Goal: Task Accomplishment & Management: Complete application form

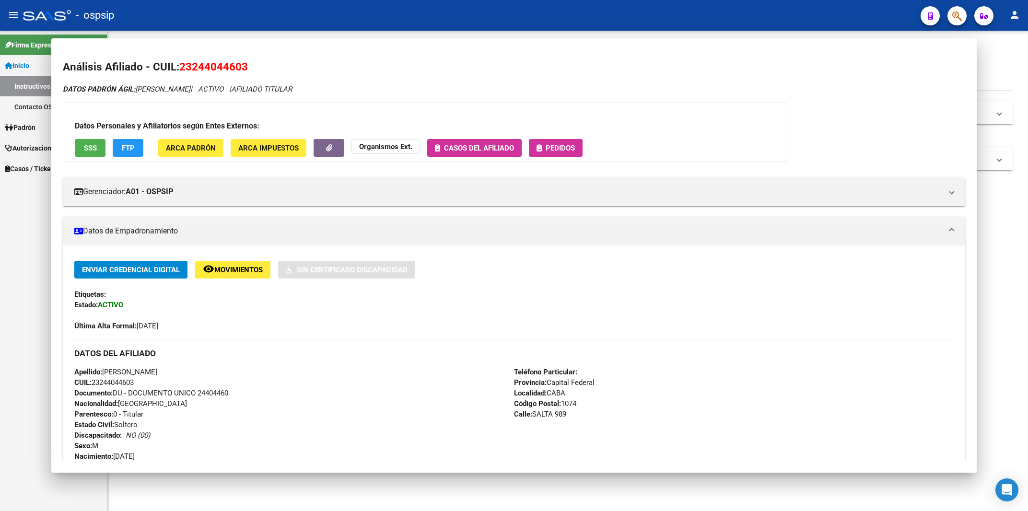
click at [644, 19] on div "- ospsip" at bounding box center [468, 15] width 890 height 21
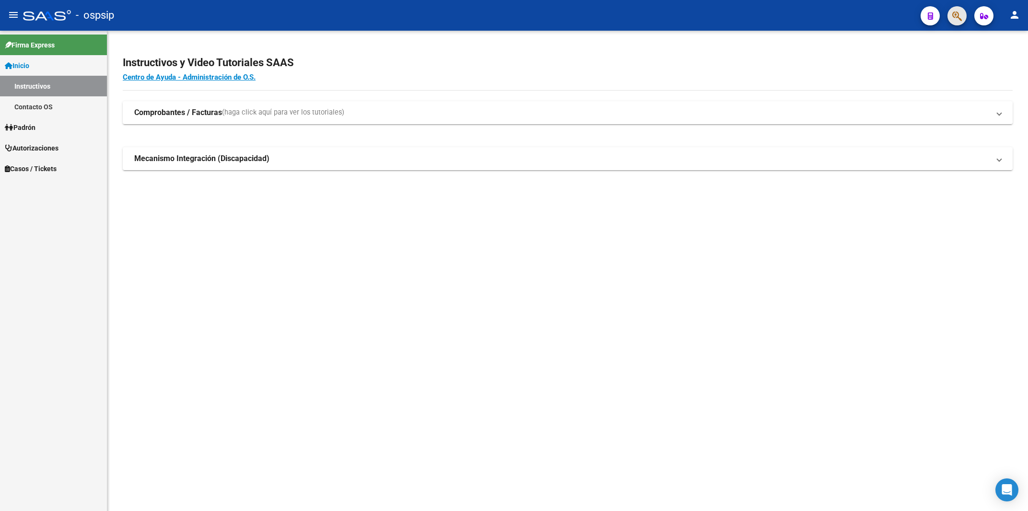
click at [955, 10] on span "button" at bounding box center [957, 16] width 10 height 20
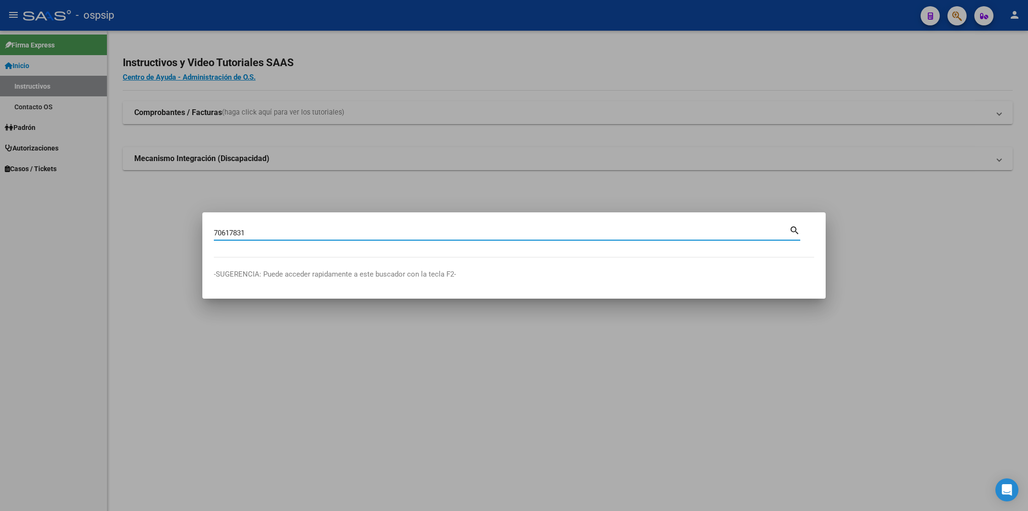
type input "70617831"
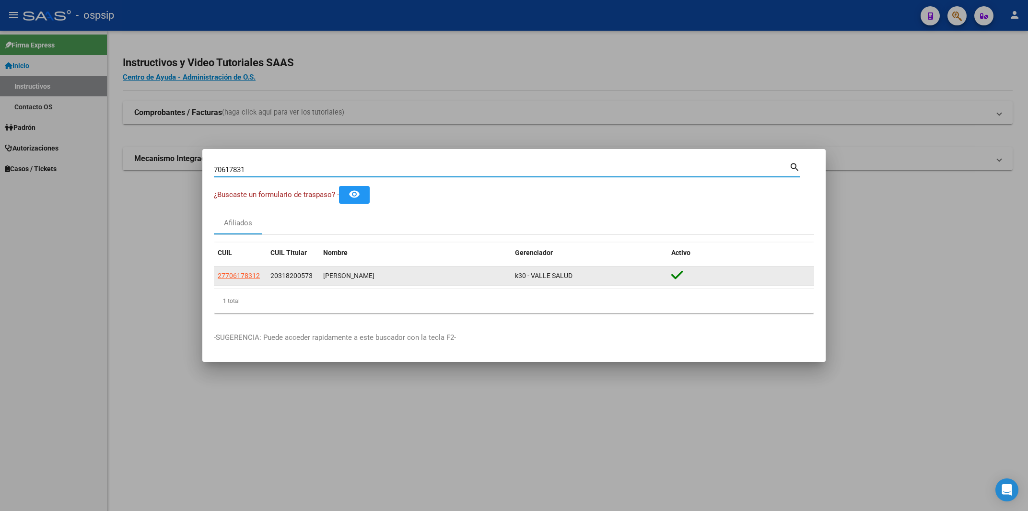
click at [237, 278] on span "27706178312" at bounding box center [239, 276] width 42 height 8
type textarea "27706178312"
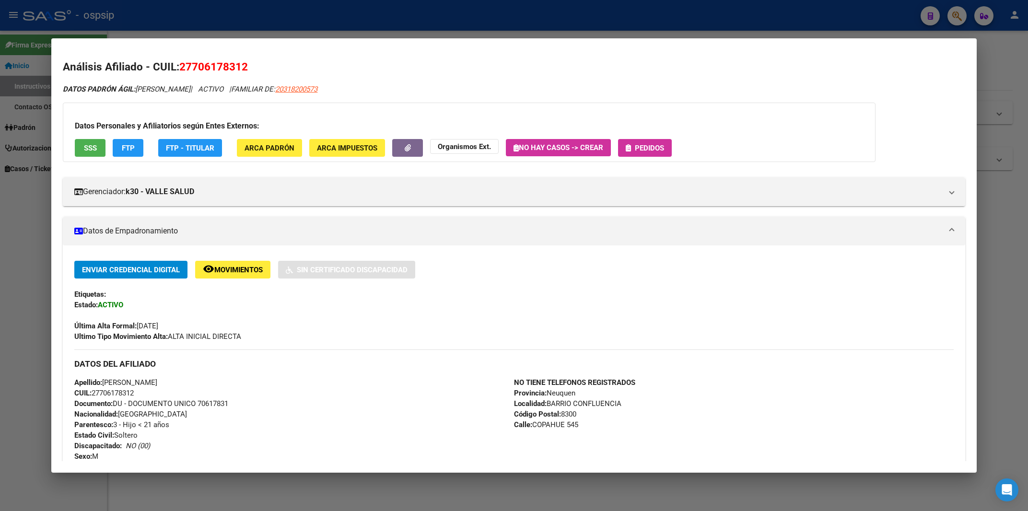
click at [649, 143] on span "Pedidos" at bounding box center [645, 147] width 38 height 9
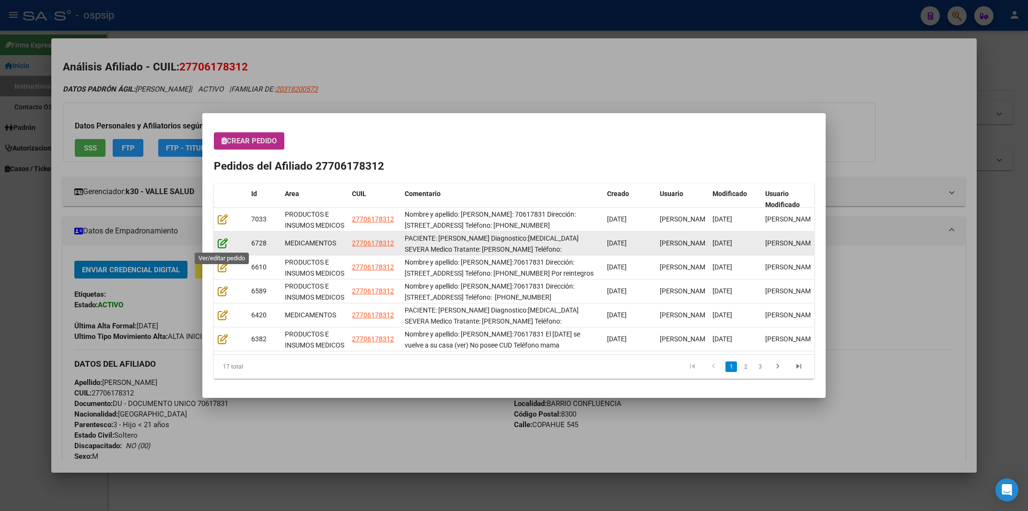
click at [222, 246] on icon at bounding box center [223, 243] width 10 height 11
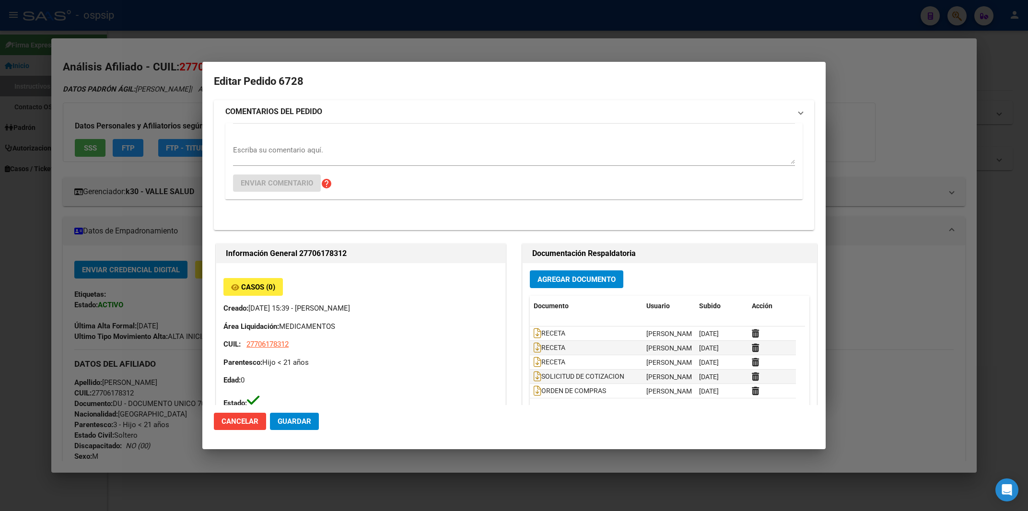
type input "[PERSON_NAME]"
type input "Neuquen, [GEOGRAPHIC_DATA], [GEOGRAPHIC_DATA] 545"
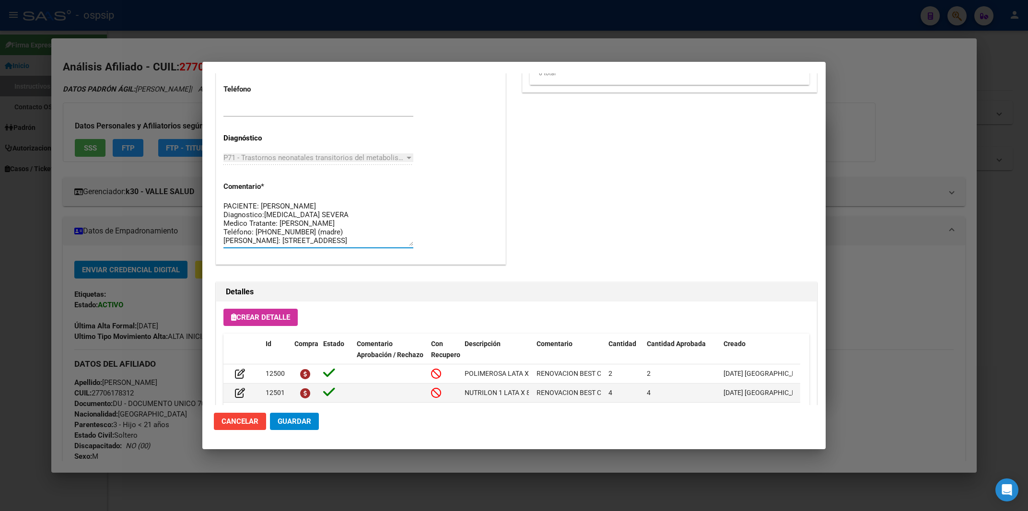
scroll to position [35, 0]
drag, startPoint x: 225, startPoint y: 202, endPoint x: 440, endPoint y: 265, distance: 223.7
click at [413, 246] on textarea "PACIENTE: [PERSON_NAME] Diagnostico:[MEDICAL_DATA] SEVERA Medico Tratante: [PER…" at bounding box center [318, 223] width 190 height 45
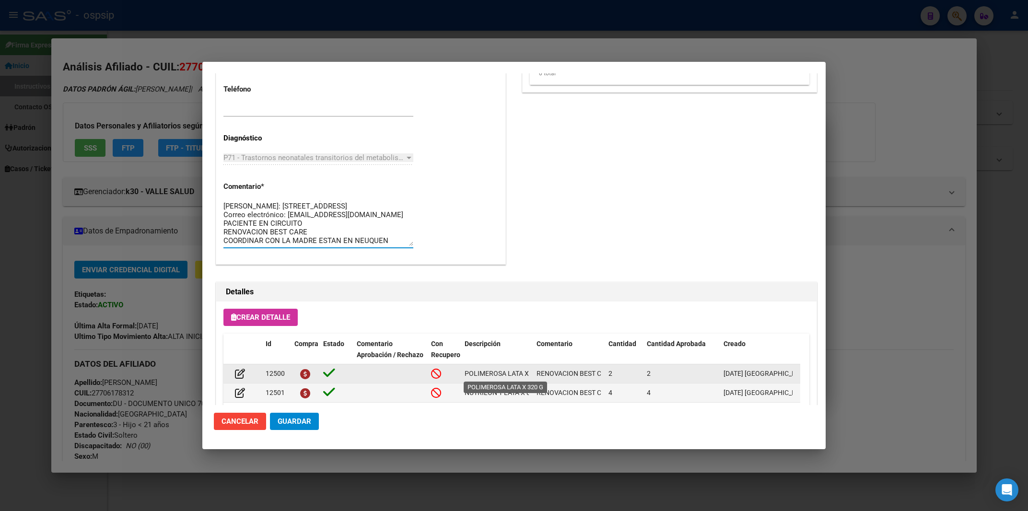
click at [518, 371] on span "POLIMEROSA LATA X 320 G" at bounding box center [505, 374] width 83 height 8
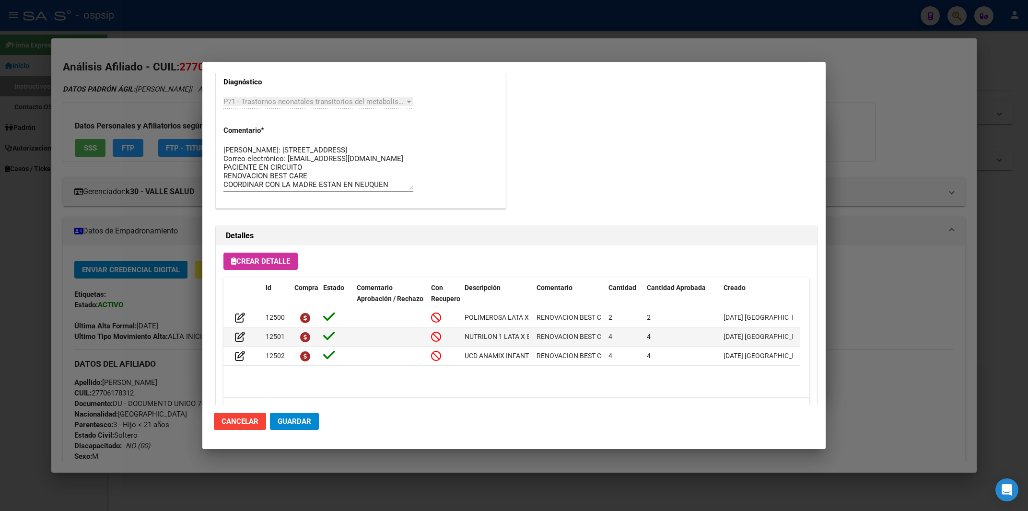
scroll to position [577, 0]
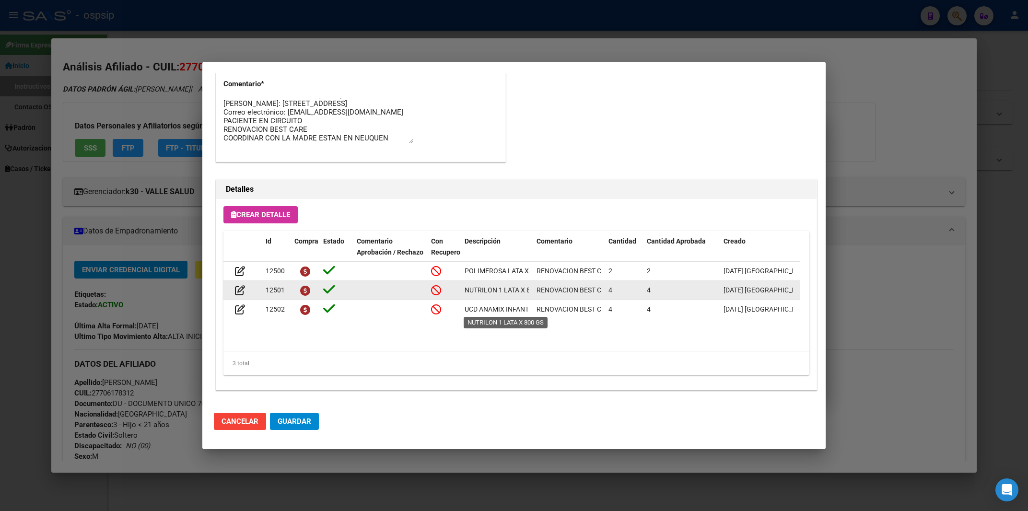
click at [498, 294] on span "NUTRILON 1 LATA X 800 GS" at bounding box center [505, 290] width 83 height 8
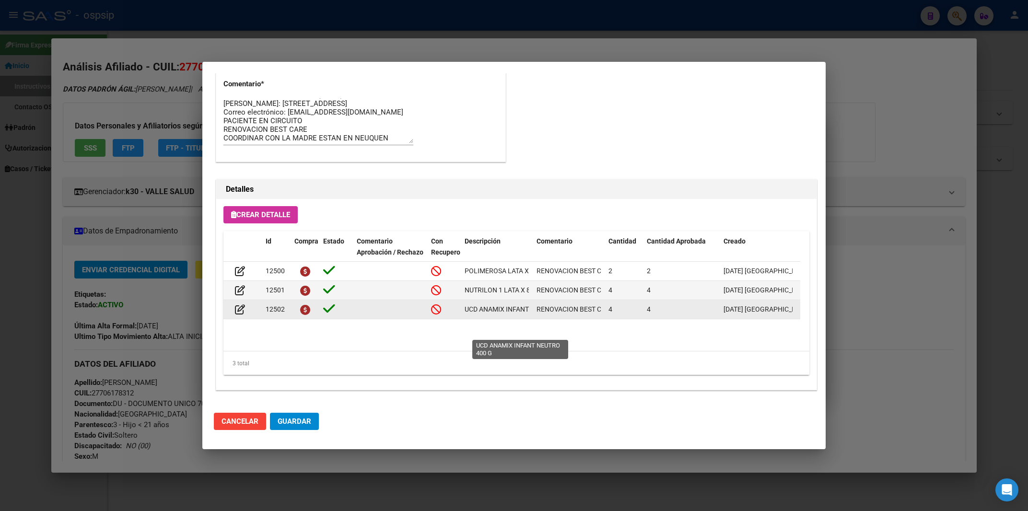
click at [485, 313] on span "UCD ANAMIX INFANT NEUTRO 400 G" at bounding box center [519, 309] width 111 height 8
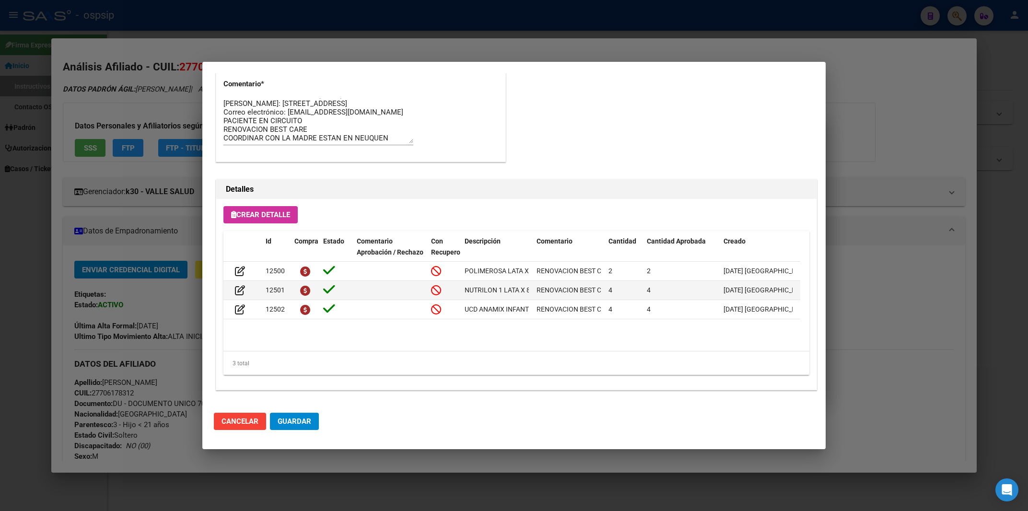
click at [348, 12] on div at bounding box center [514, 255] width 1028 height 511
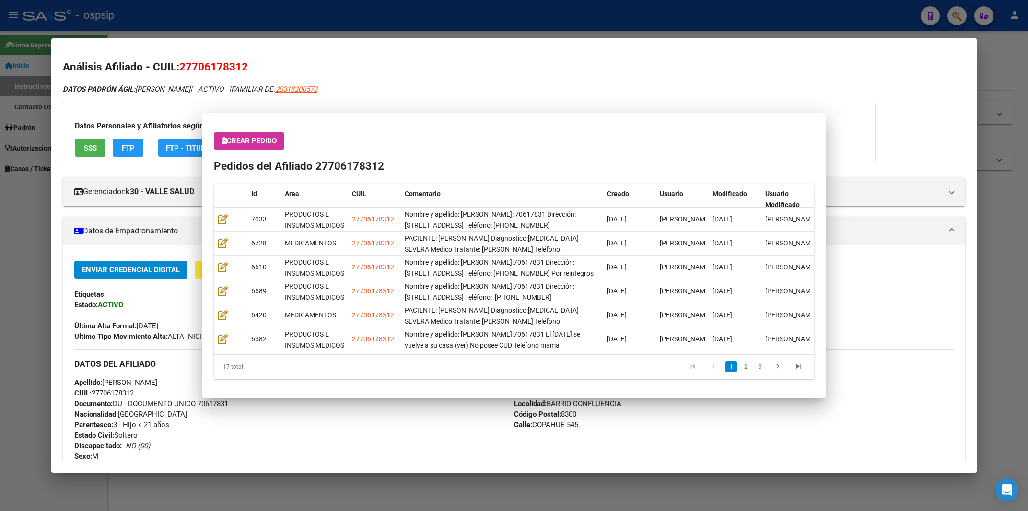
click at [348, 12] on div at bounding box center [514, 255] width 1028 height 511
click at [348, 12] on div "- ospsip" at bounding box center [468, 15] width 890 height 21
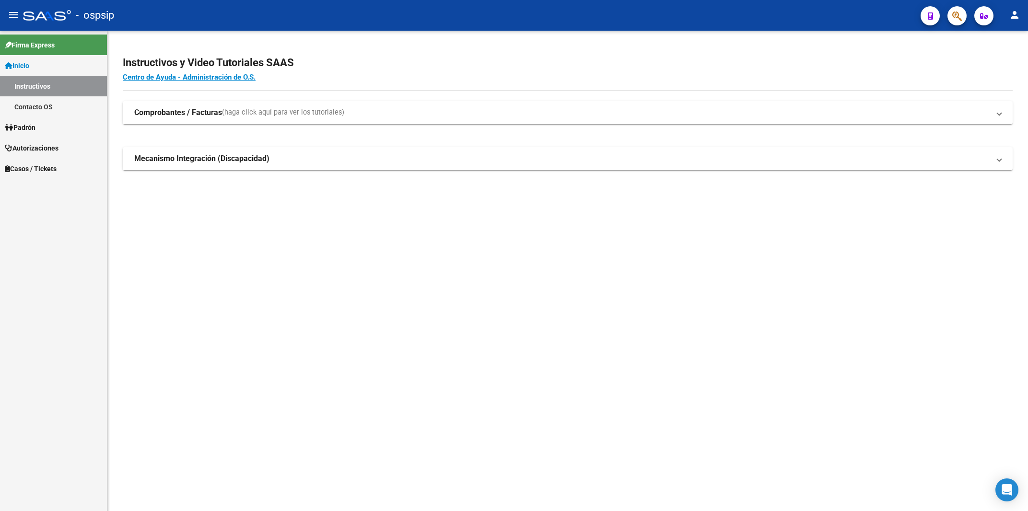
click at [965, 14] on button "button" at bounding box center [956, 15] width 19 height 19
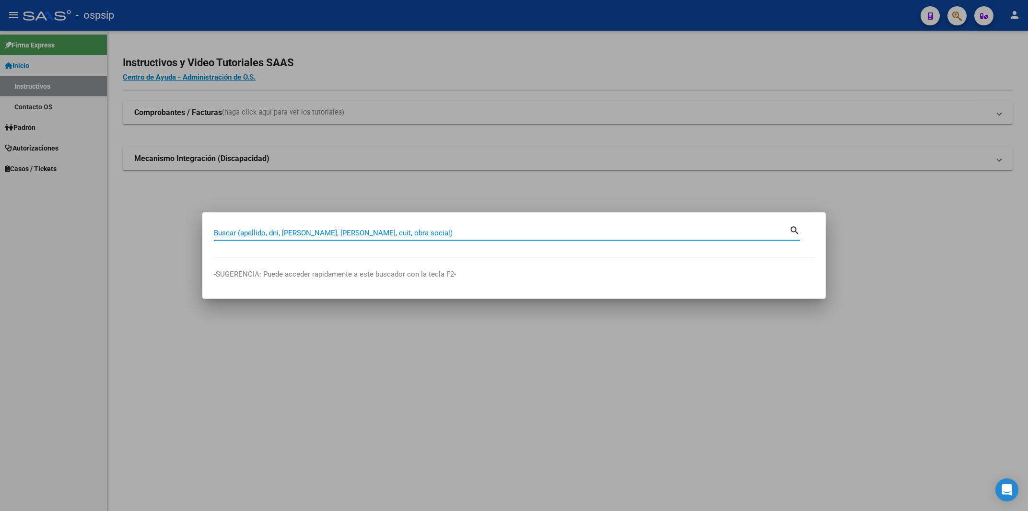
paste input "53534502"
type input "53534502"
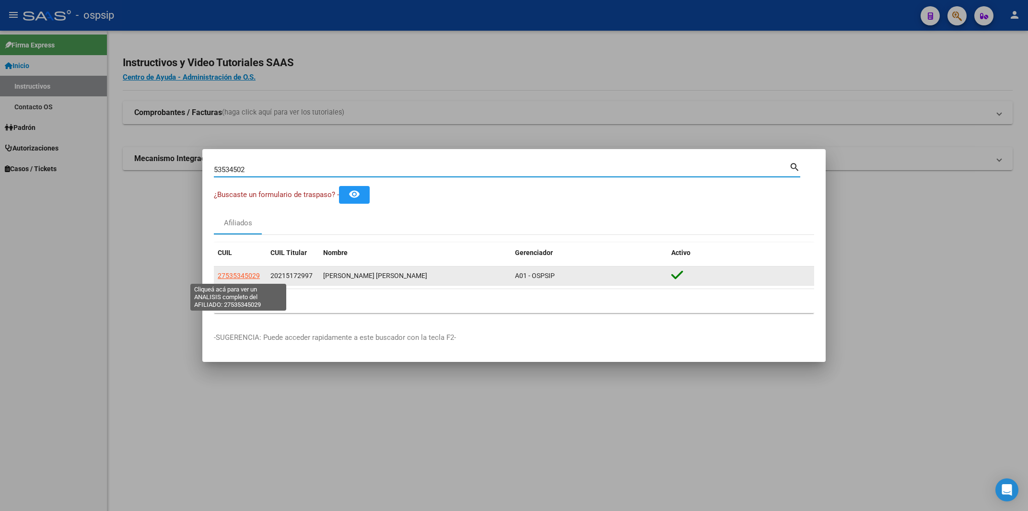
click at [235, 274] on span "27535345029" at bounding box center [239, 276] width 42 height 8
type textarea "27535345029"
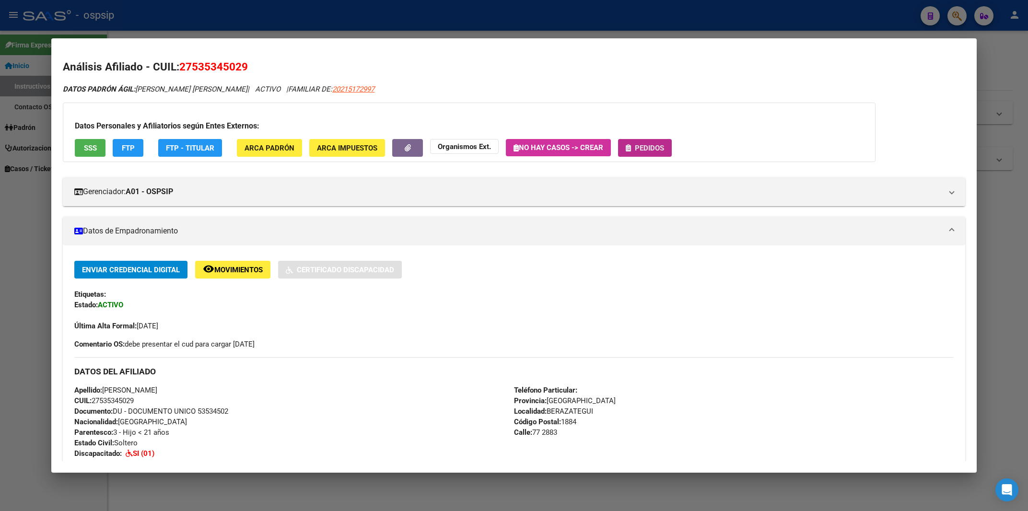
click at [641, 147] on span "Pedidos" at bounding box center [649, 148] width 29 height 9
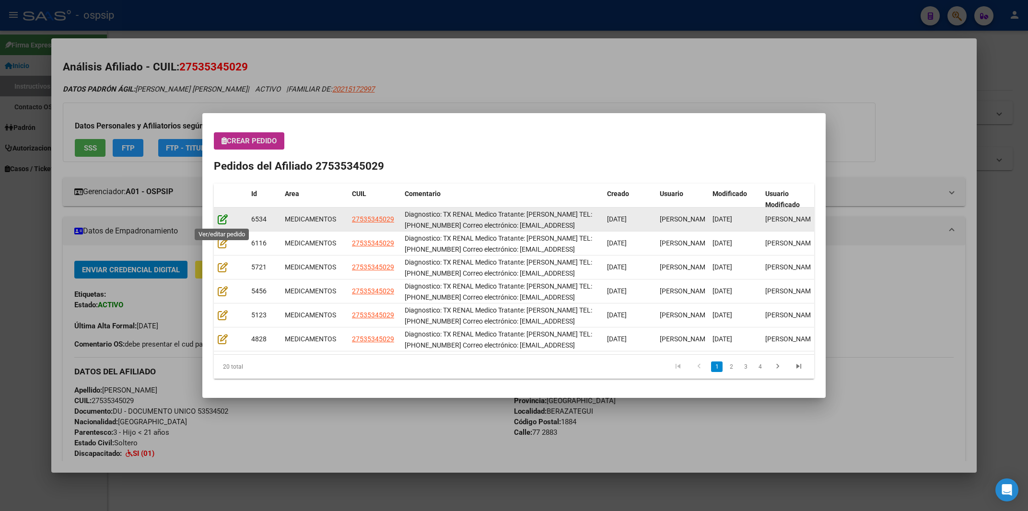
click at [223, 217] on icon at bounding box center [223, 219] width 10 height 11
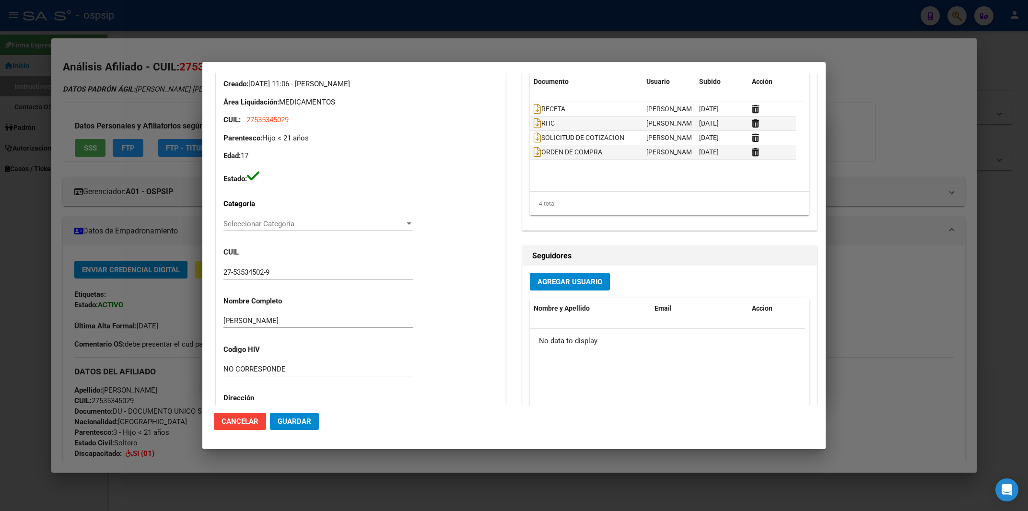
scroll to position [51, 0]
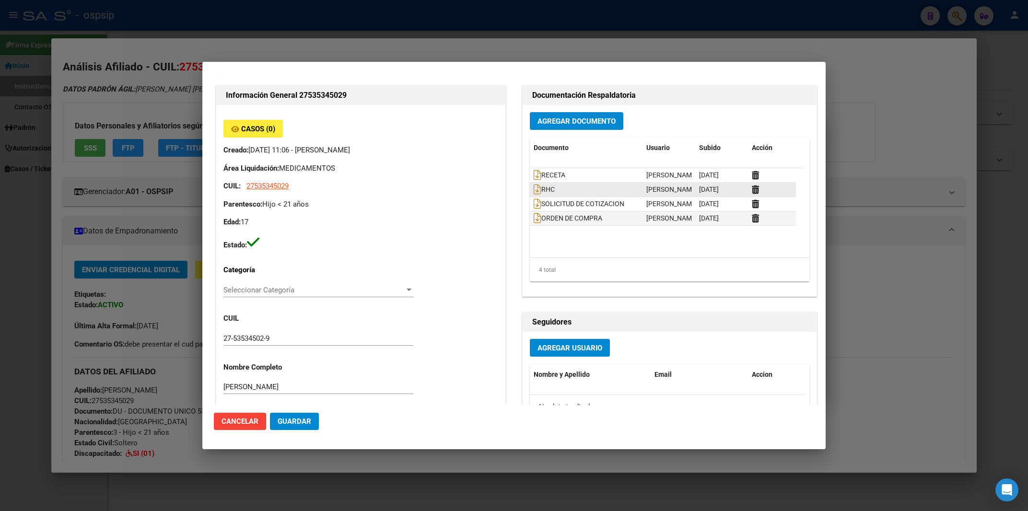
click at [530, 197] on datatable-body-cell "RHC" at bounding box center [586, 190] width 113 height 14
click at [540, 193] on span "RHC" at bounding box center [543, 189] width 21 height 8
click at [535, 195] on icon at bounding box center [537, 189] width 8 height 11
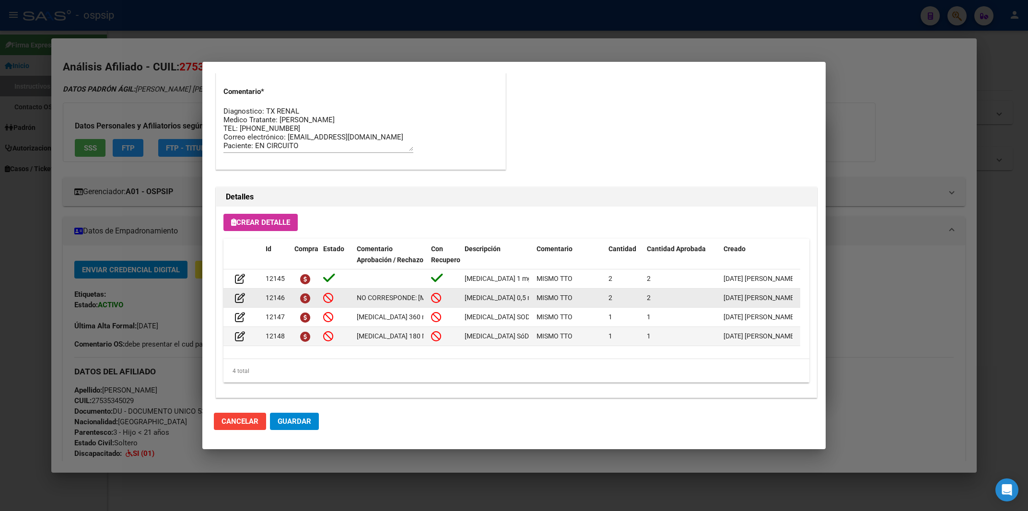
scroll to position [577, 0]
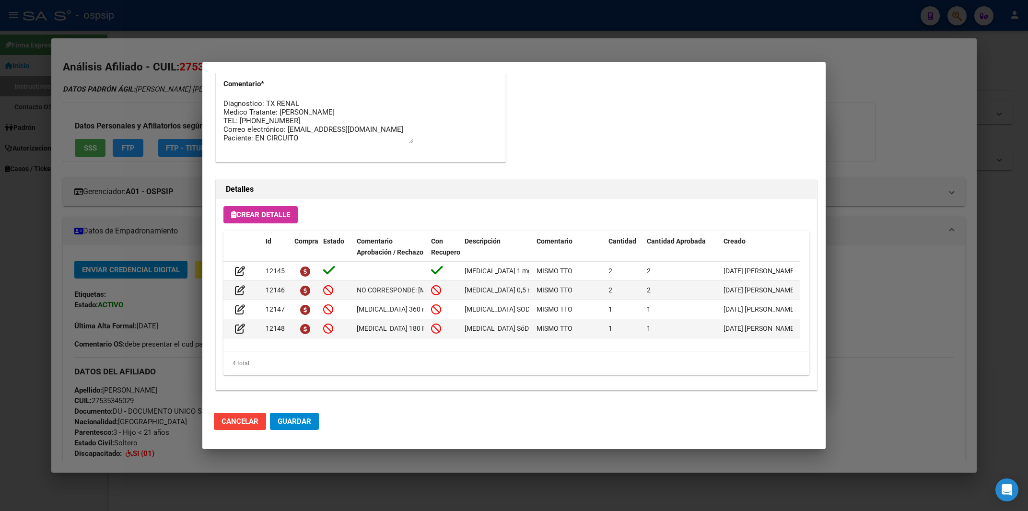
click at [509, 47] on div at bounding box center [514, 255] width 1028 height 511
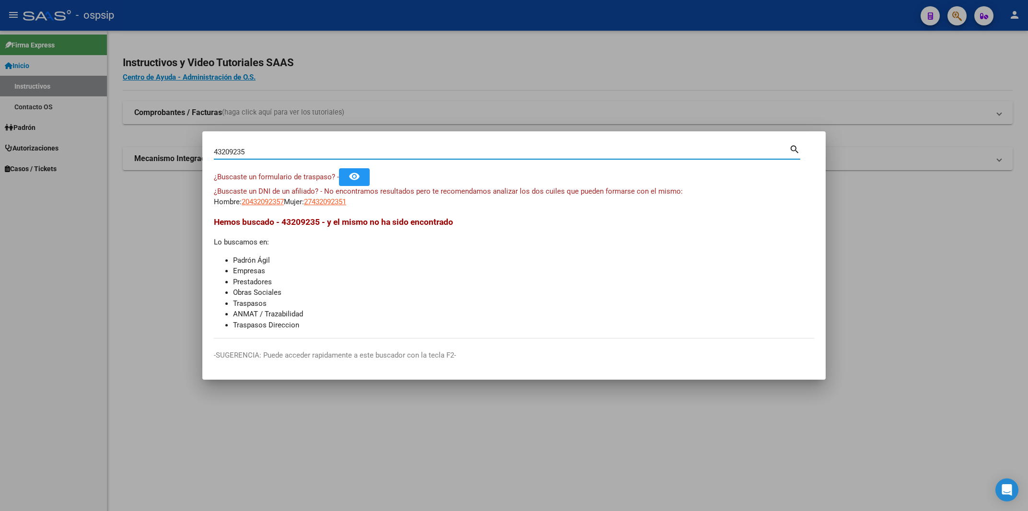
drag, startPoint x: 253, startPoint y: 152, endPoint x: 177, endPoint y: 151, distance: 75.7
click at [214, 151] on input "43209235" at bounding box center [501, 152] width 575 height 9
type input "70617831"
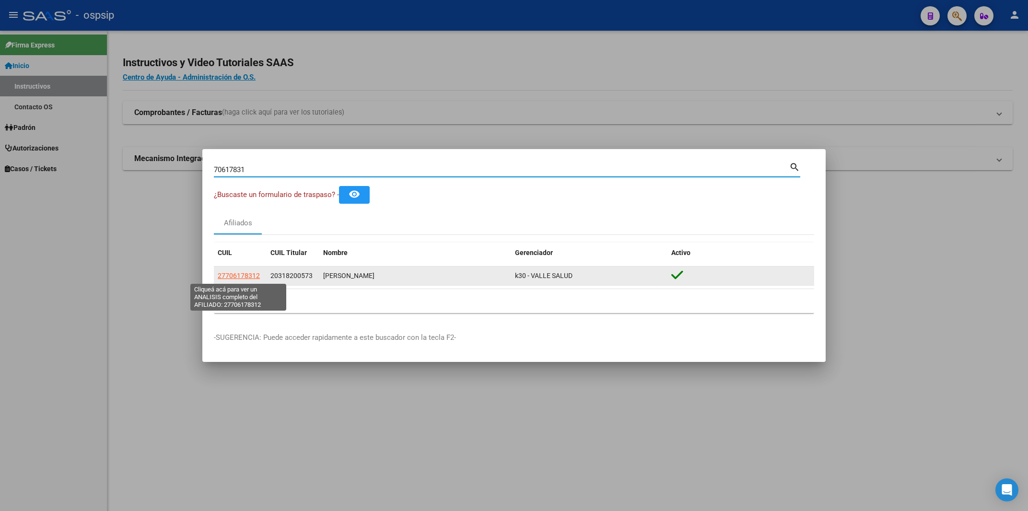
click at [230, 278] on span "27706178312" at bounding box center [239, 276] width 42 height 8
type textarea "27706178312"
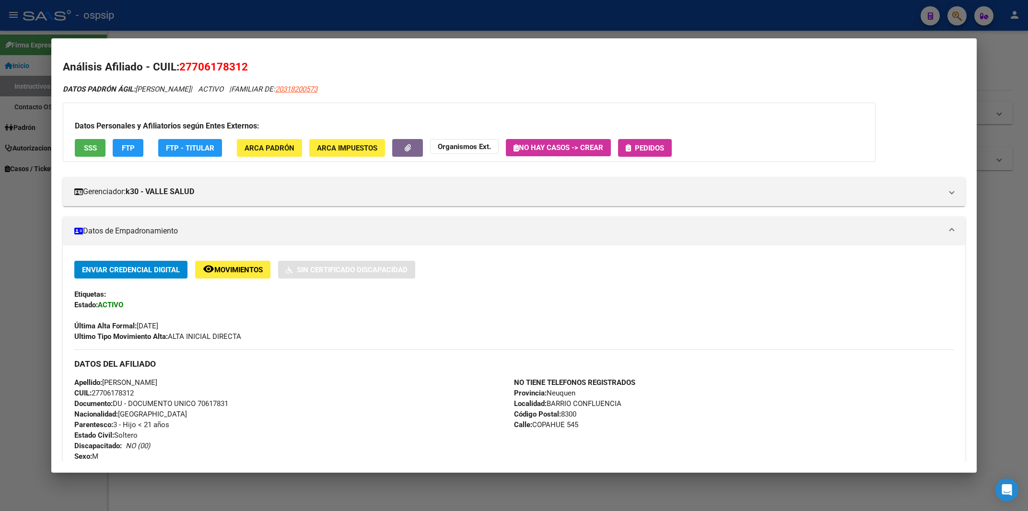
click at [659, 141] on button "Pedidos" at bounding box center [645, 148] width 54 height 18
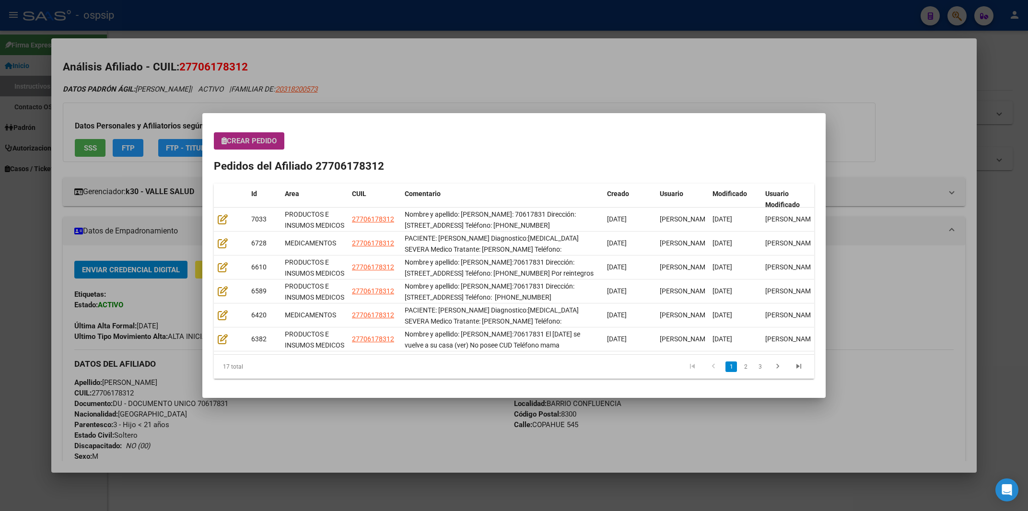
click at [262, 141] on span "Crear Pedido" at bounding box center [248, 141] width 55 height 9
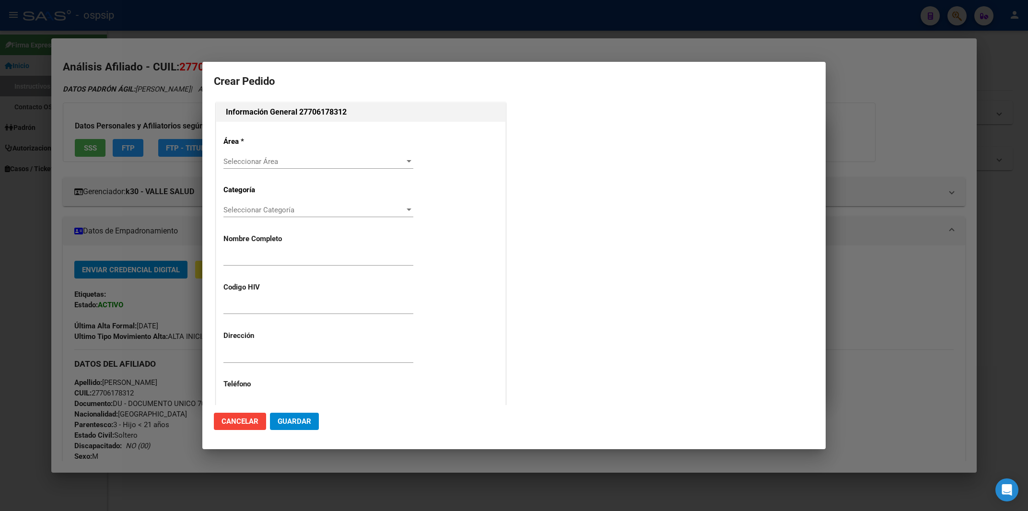
type input "[PERSON_NAME]"
type input "Neuquen, [GEOGRAPHIC_DATA], [GEOGRAPHIC_DATA] 545"
type input "undefined, undefined, undefined undefined"
click at [266, 164] on span "Seleccionar Área" at bounding box center [313, 161] width 181 height 9
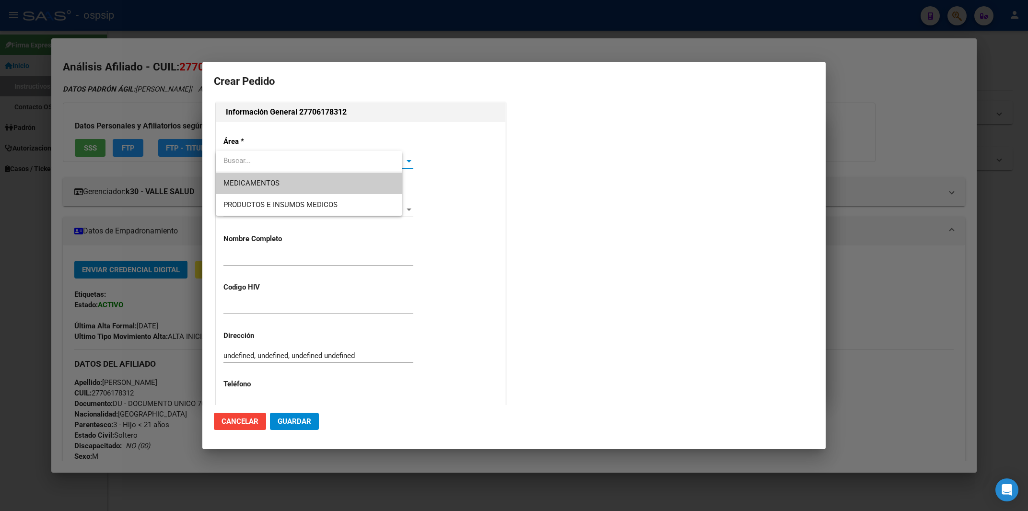
click at [282, 134] on div at bounding box center [514, 255] width 1028 height 511
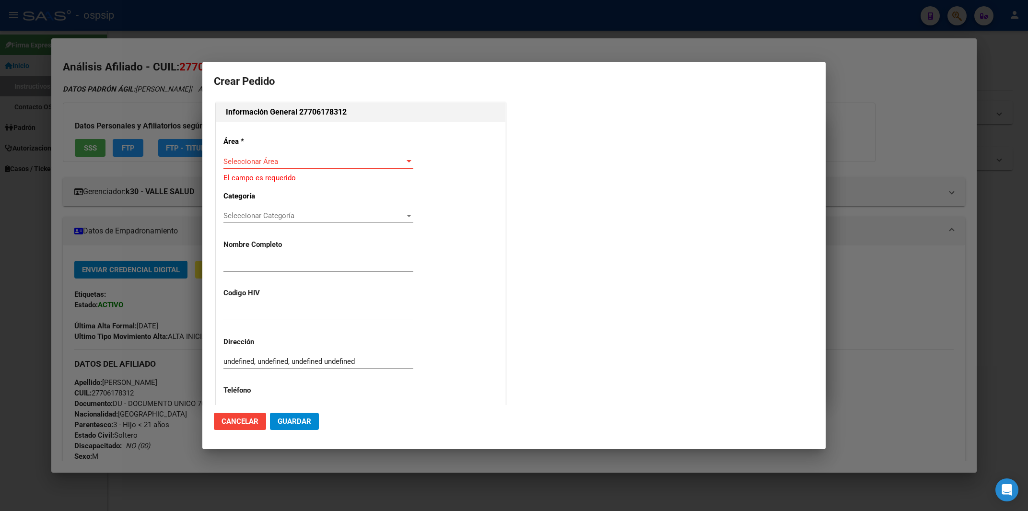
click at [257, 160] on span "Seleccionar Área" at bounding box center [313, 161] width 181 height 9
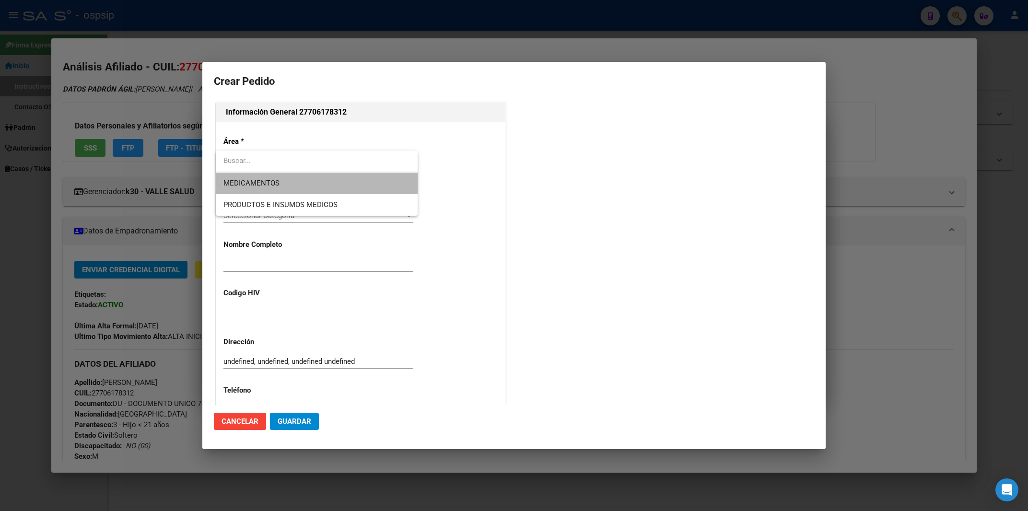
click at [247, 189] on span "MEDICAMENTOS" at bounding box center [316, 184] width 186 height 22
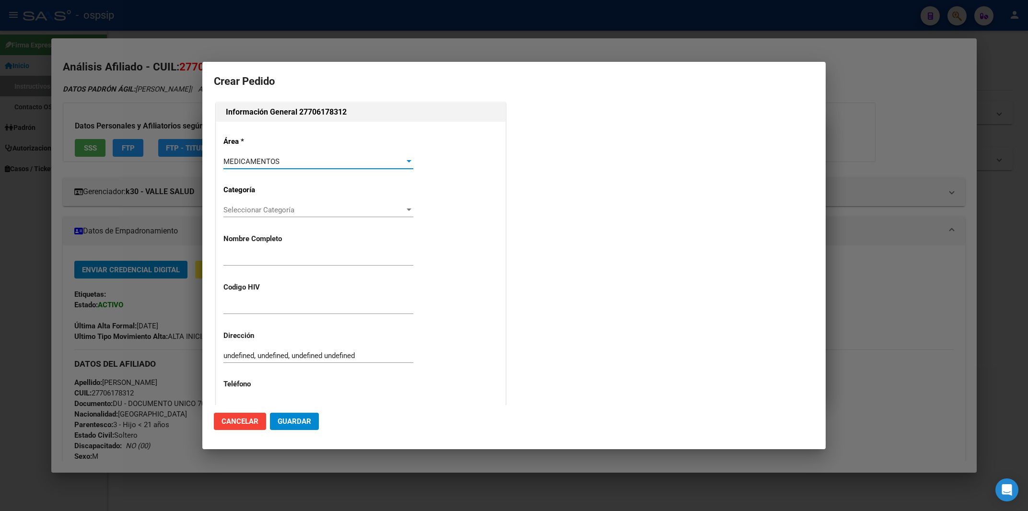
scroll to position [169, 0]
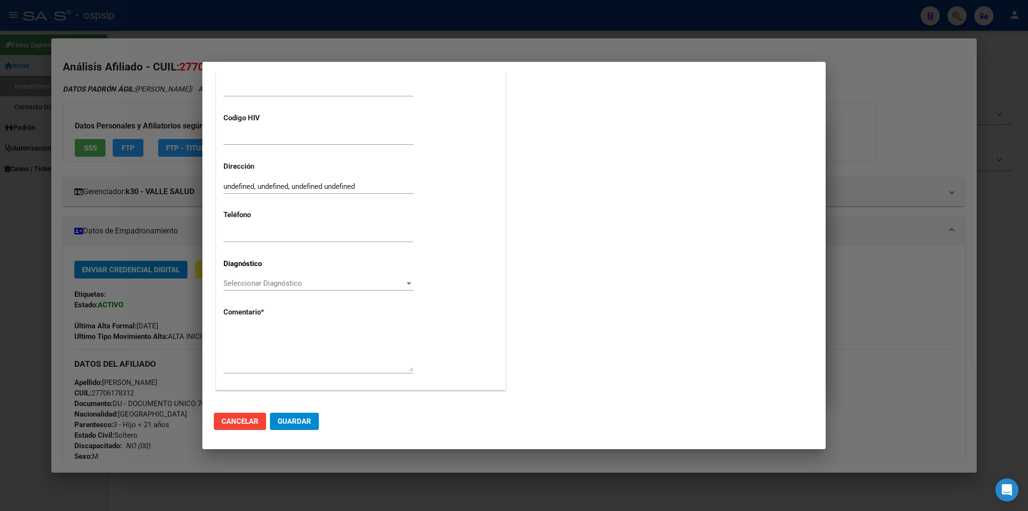
click at [232, 325] on div at bounding box center [318, 348] width 190 height 49
click at [230, 330] on textarea at bounding box center [318, 348] width 190 height 45
paste textarea "PACIENTE: [PERSON_NAME] Diagnostico:[MEDICAL_DATA] SEVERA Medico Tratante: [PER…"
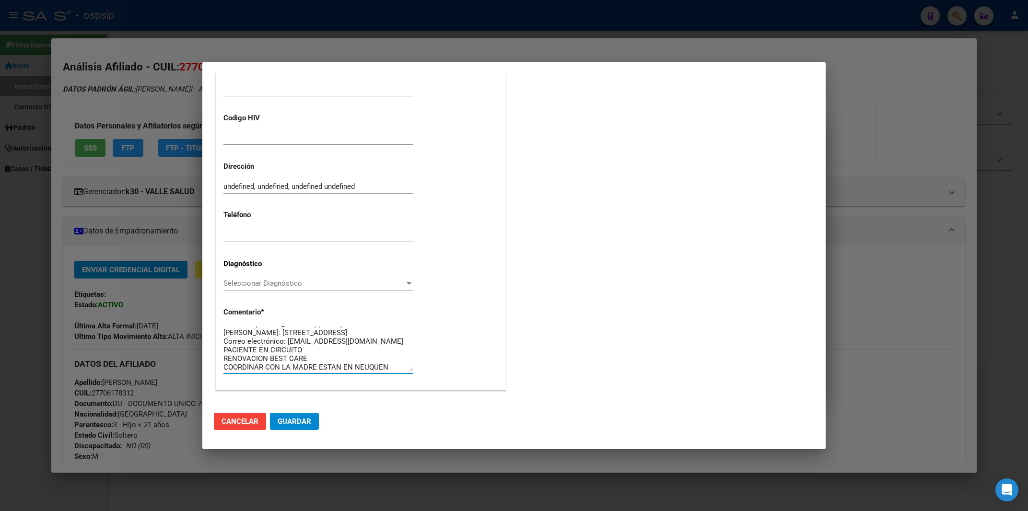
type textarea "PACIENTE: [PERSON_NAME] Diagnostico:[MEDICAL_DATA] SEVERA Medico Tratante: [PER…"
click at [262, 281] on span "Seleccionar Diagnóstico" at bounding box center [313, 283] width 181 height 9
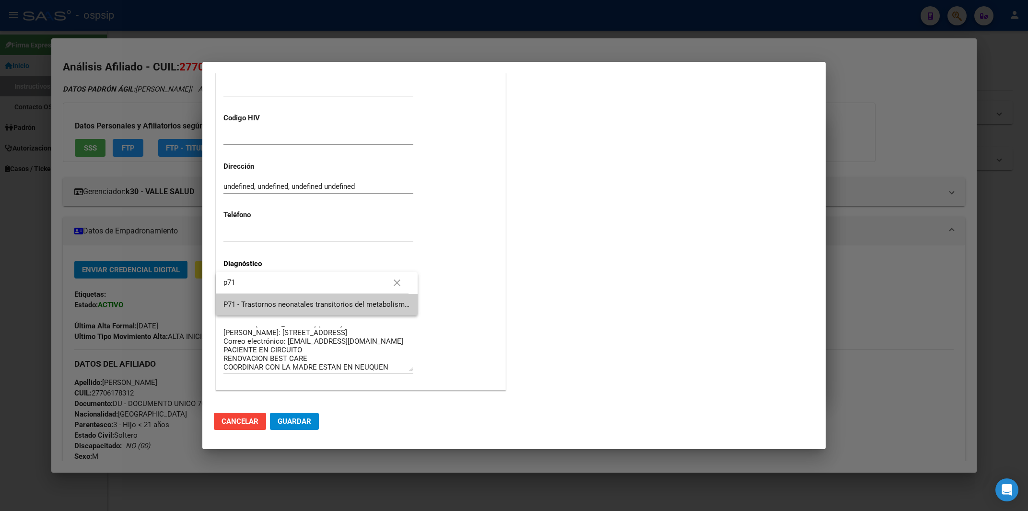
type input "p71"
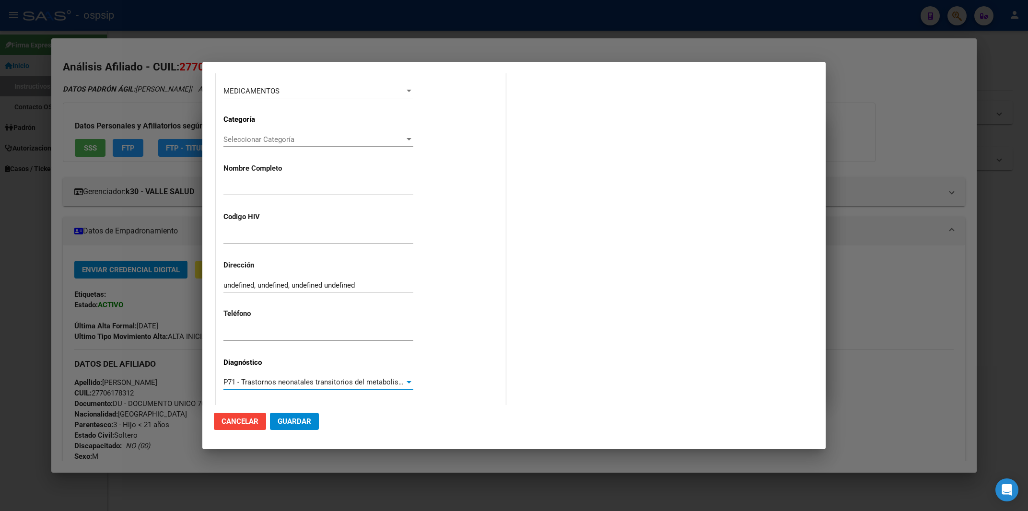
scroll to position [67, 0]
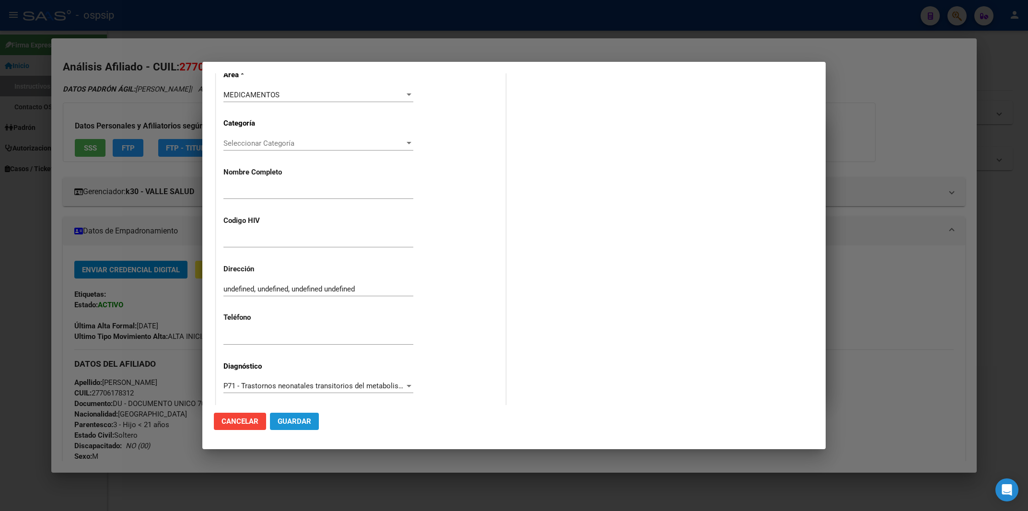
click at [293, 428] on button "Guardar" at bounding box center [294, 421] width 49 height 17
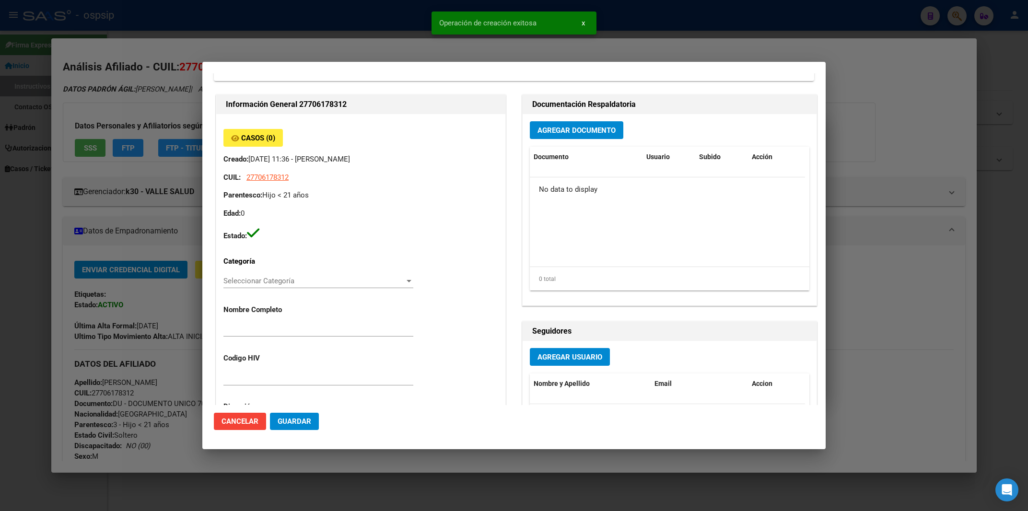
scroll to position [0, 0]
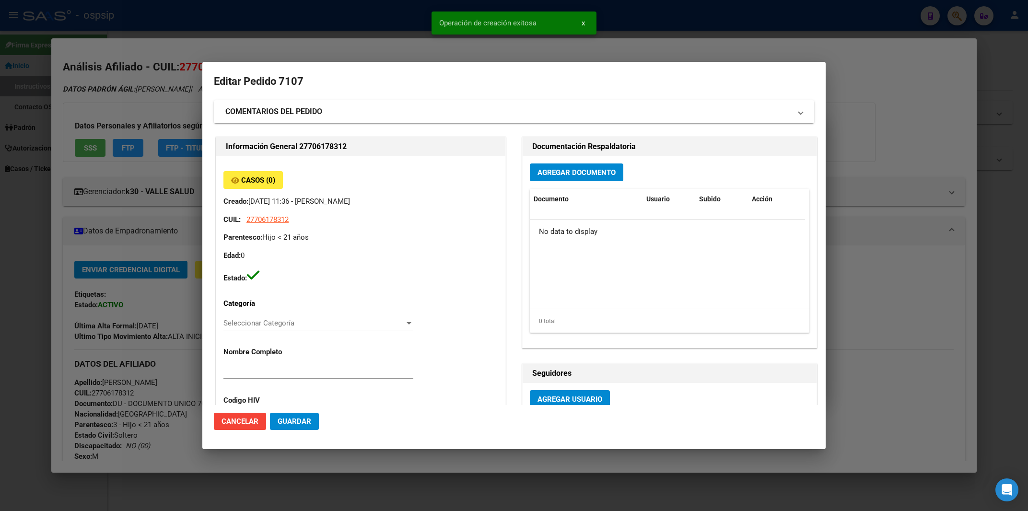
click at [571, 174] on span "Agregar Documento" at bounding box center [576, 172] width 78 height 9
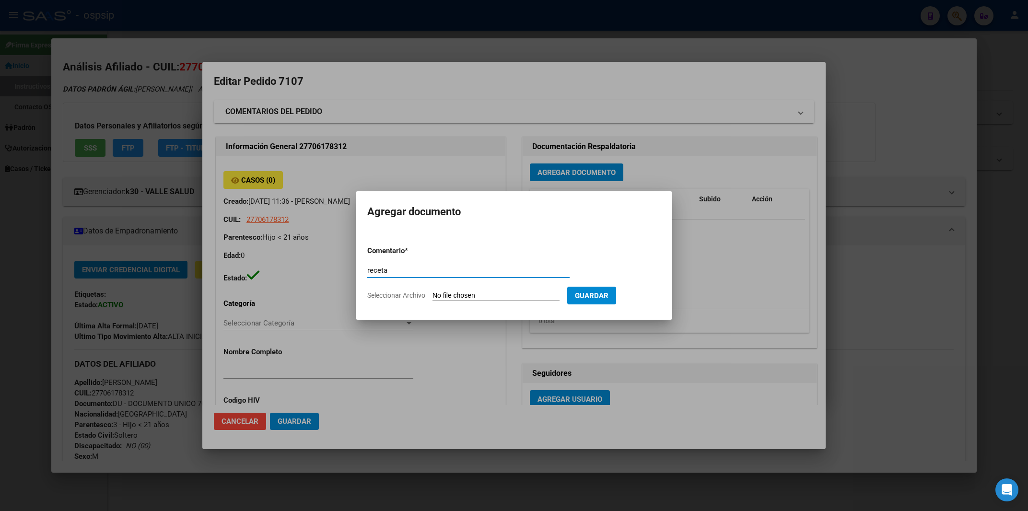
type input "receta"
click at [450, 293] on input "Seleccionar Archivo" at bounding box center [495, 295] width 127 height 9
click at [451, 300] on input "Seleccionar Archivo" at bounding box center [495, 295] width 127 height 9
type input "C:\fakepath\ALIMENTACION SEP.pdf"
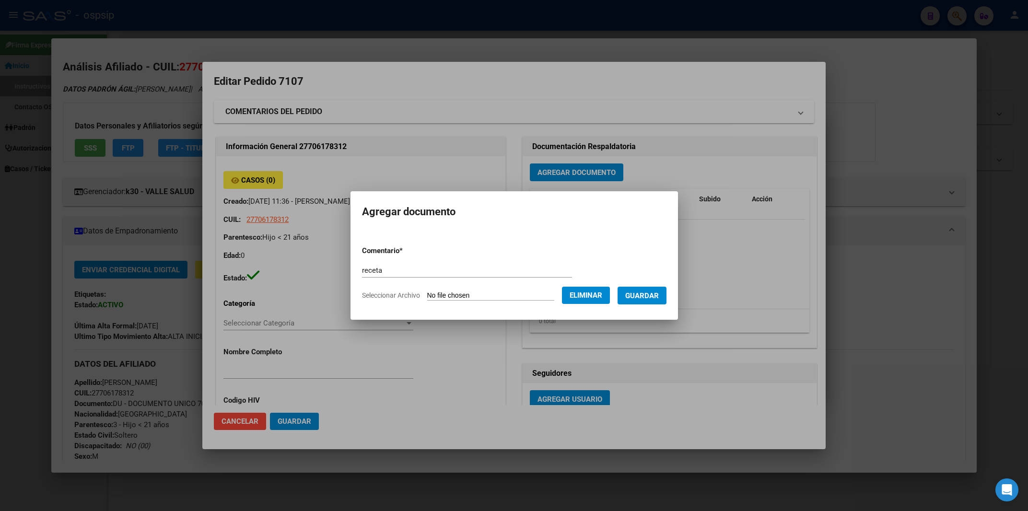
click at [636, 302] on button "Guardar" at bounding box center [641, 296] width 49 height 18
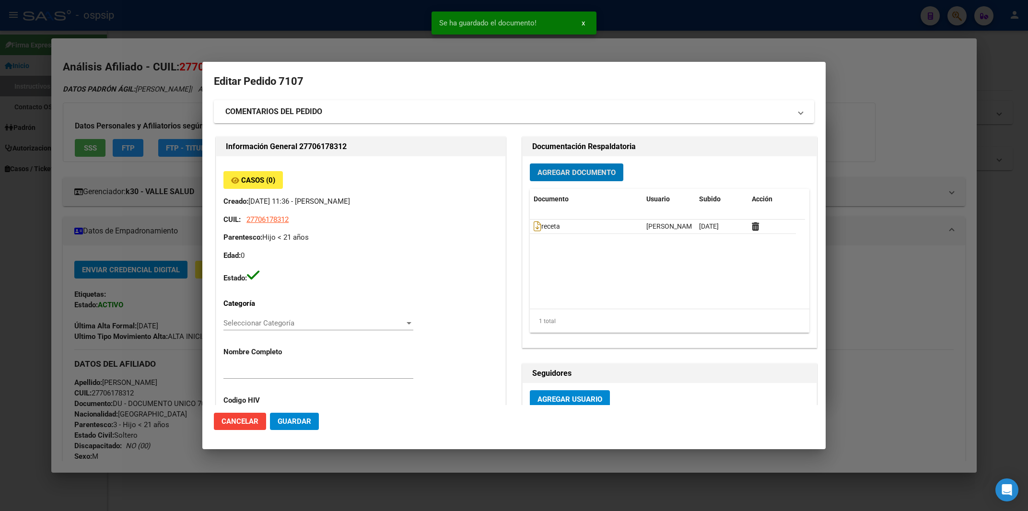
scroll to position [103, 0]
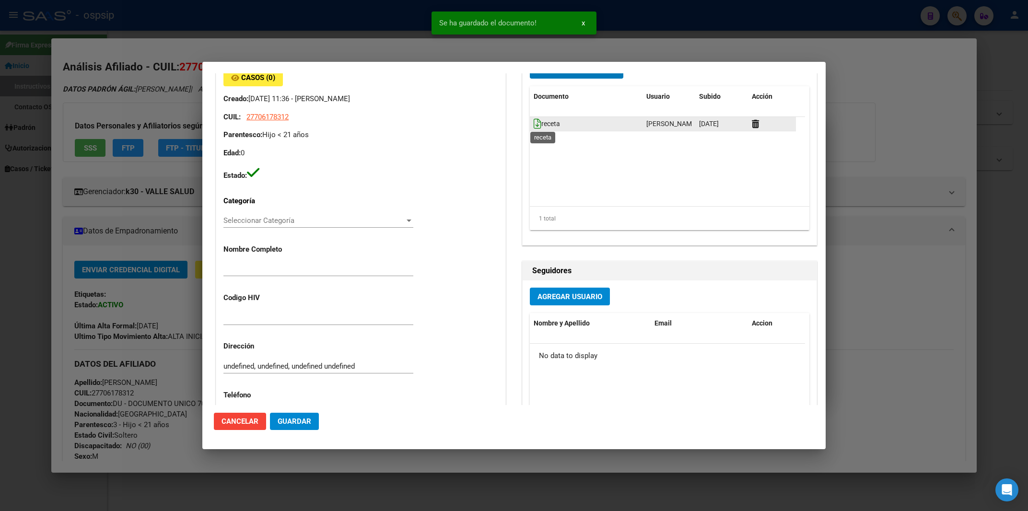
click at [533, 125] on icon at bounding box center [537, 123] width 8 height 11
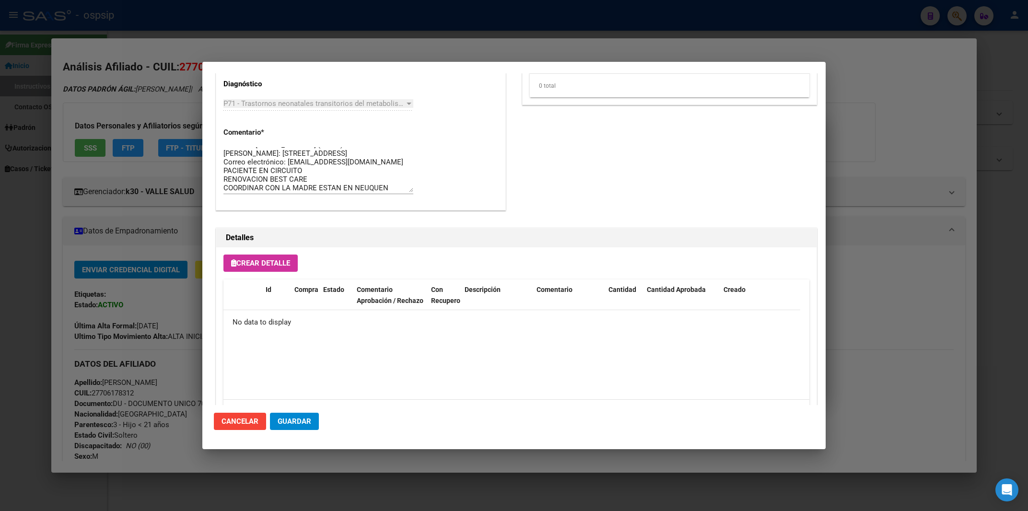
scroll to position [511, 0]
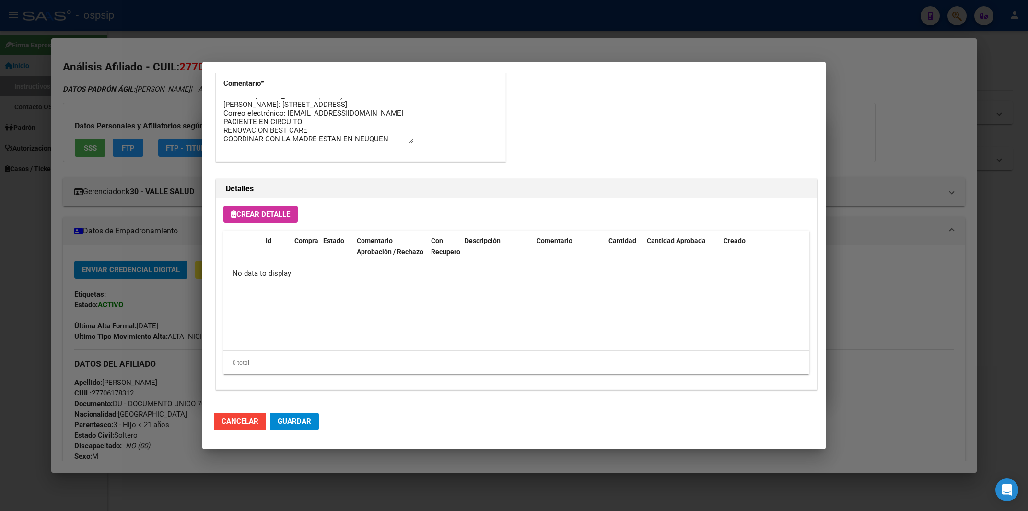
click at [269, 211] on span "Crear Detalle" at bounding box center [260, 214] width 59 height 9
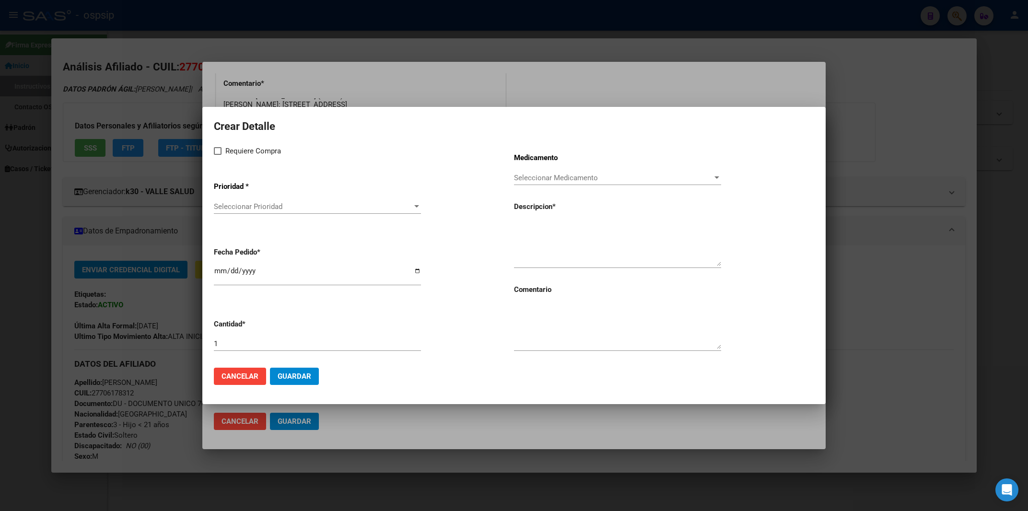
click at [221, 147] on label "Requiere Compra" at bounding box center [247, 151] width 67 height 12
click at [218, 155] on input "Requiere Compra" at bounding box center [217, 155] width 0 height 0
checkbox input "true"
click at [253, 204] on div "Seleccionar Prioridad Seleccionar Prioridad" at bounding box center [317, 206] width 207 height 14
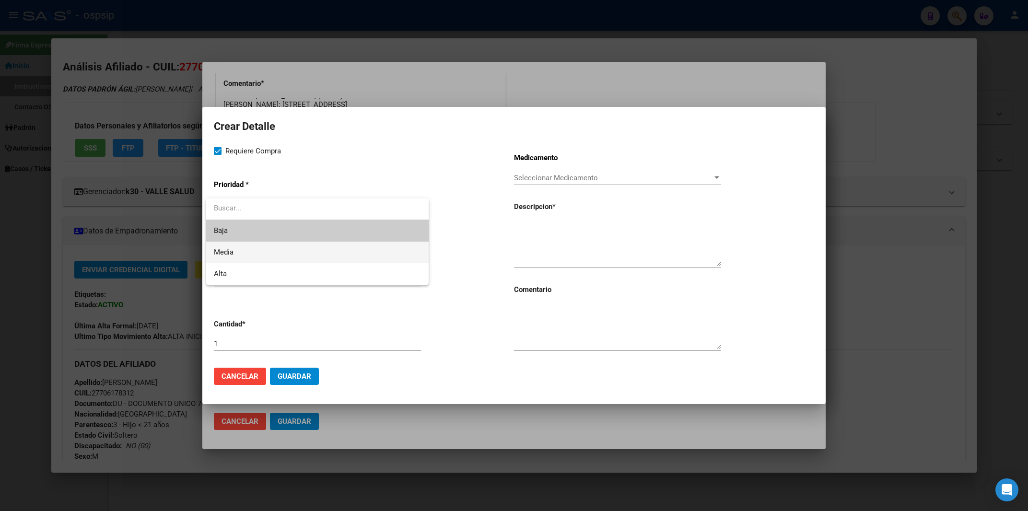
click at [247, 252] on span "Media" at bounding box center [317, 253] width 207 height 22
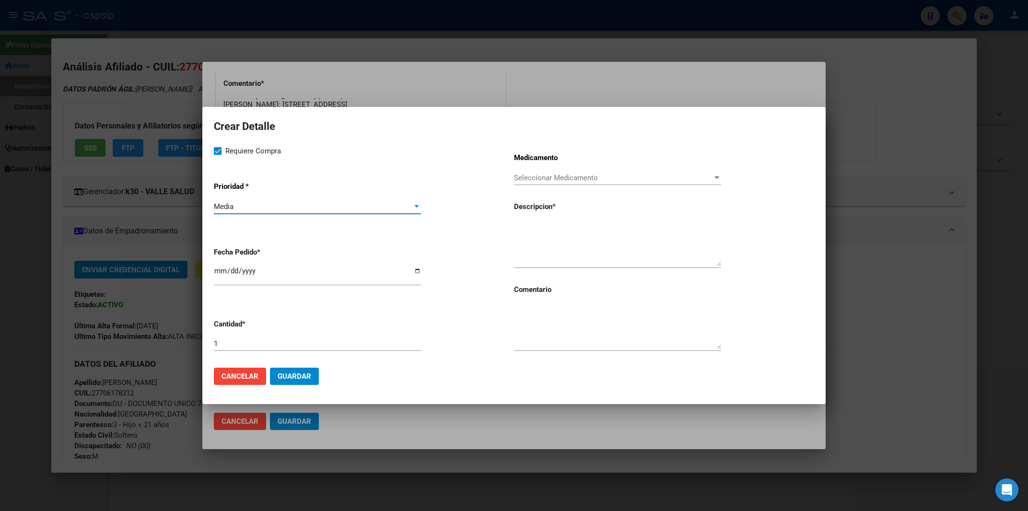
click at [217, 277] on input "[DATE]" at bounding box center [317, 274] width 207 height 15
type input "[DATE]"
click at [228, 344] on input "1" at bounding box center [317, 343] width 207 height 9
type input "4"
click at [512, 239] on div "Requiere Compra Prioridad * Media Seleccionar Prioridad Fecha Pedido * [DATE] C…" at bounding box center [364, 252] width 300 height 215
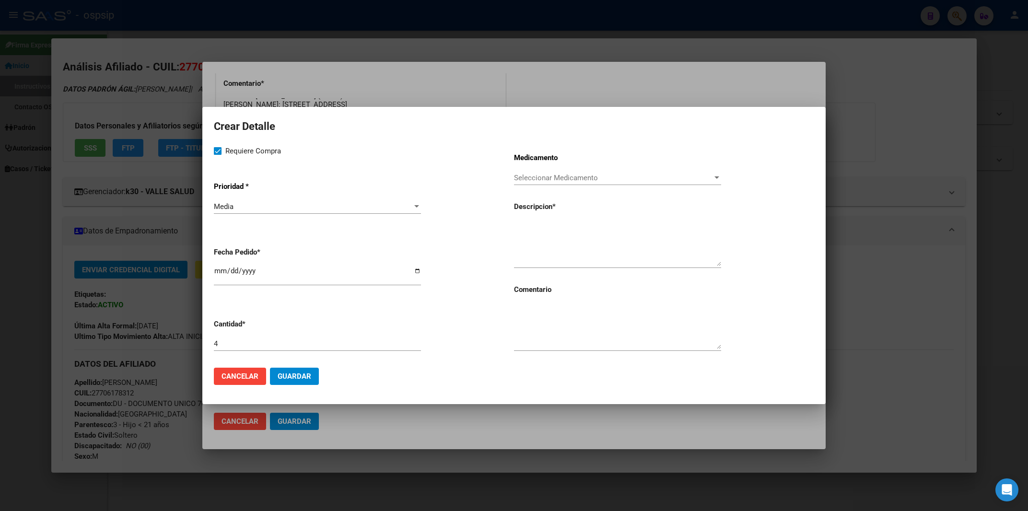
click at [516, 235] on textarea at bounding box center [617, 243] width 207 height 45
paste textarea "POLIMEROSA LATA X 320 G"
type textarea "POLIMEROSA LATA X 320 G"
click at [528, 324] on textarea at bounding box center [617, 326] width 207 height 45
type textarea "MISMO TTO"
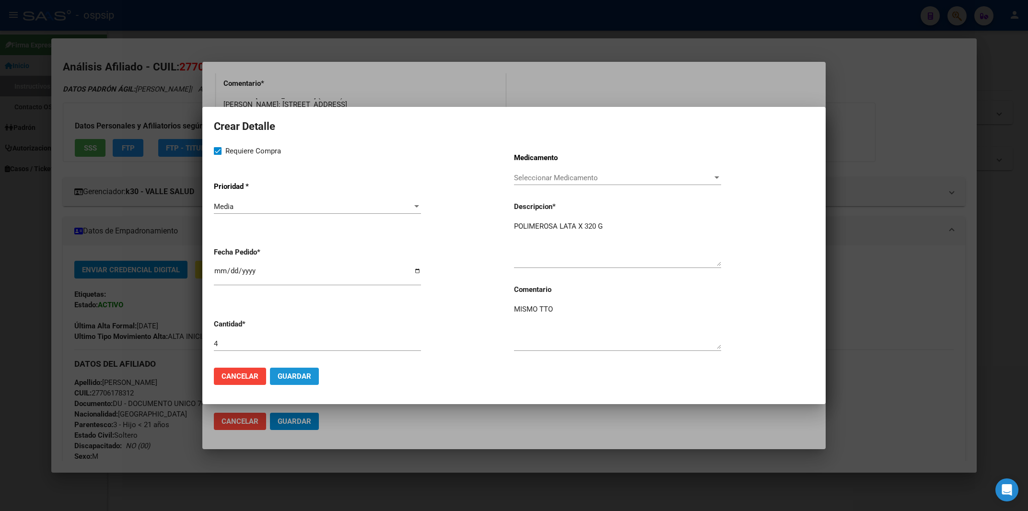
click at [294, 375] on span "Guardar" at bounding box center [295, 376] width 34 height 9
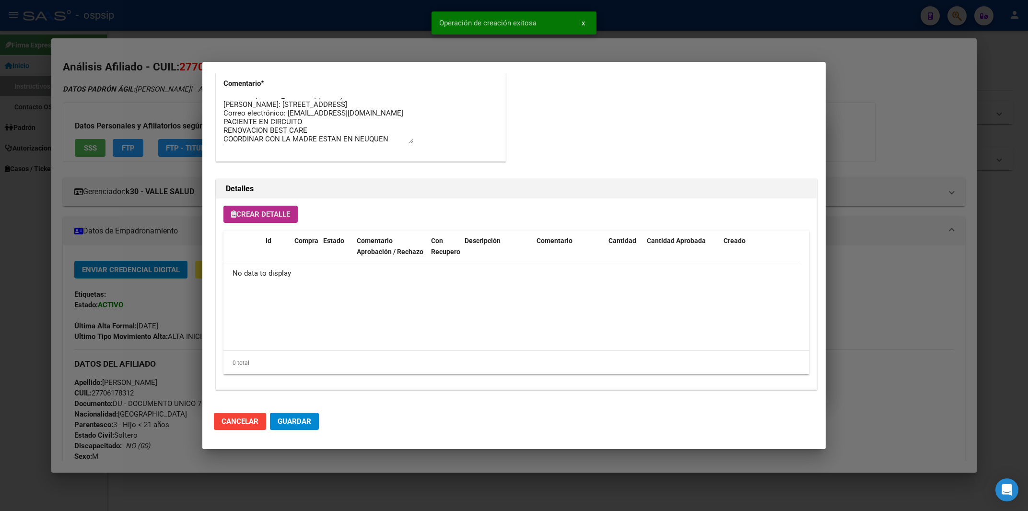
click at [253, 220] on button "Crear Detalle" at bounding box center [260, 214] width 74 height 17
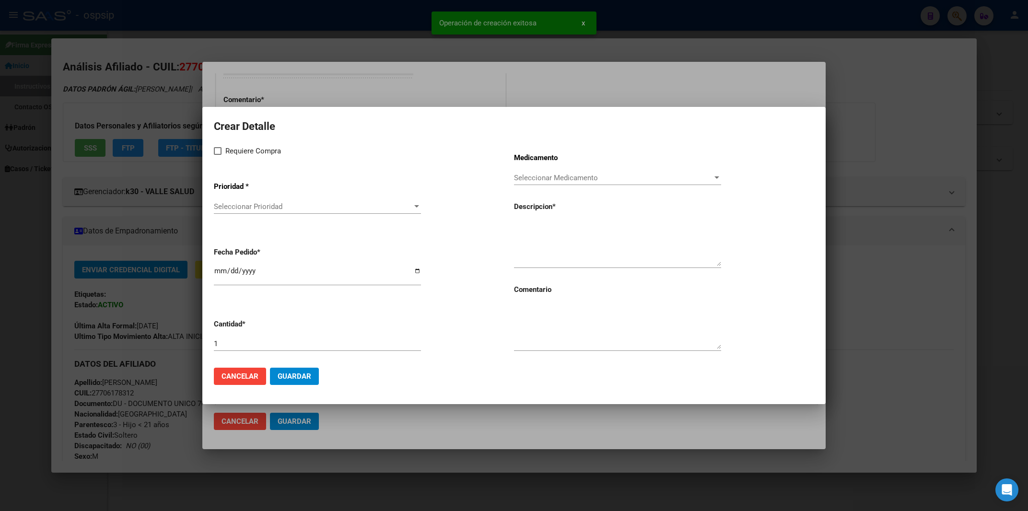
scroll to position [529, 0]
click at [217, 150] on span at bounding box center [218, 151] width 8 height 8
click at [217, 155] on input "Requiere Compra" at bounding box center [217, 155] width 0 height 0
checkbox input "true"
click at [257, 205] on div "Seleccionar Prioridad Seleccionar Prioridad" at bounding box center [317, 206] width 207 height 14
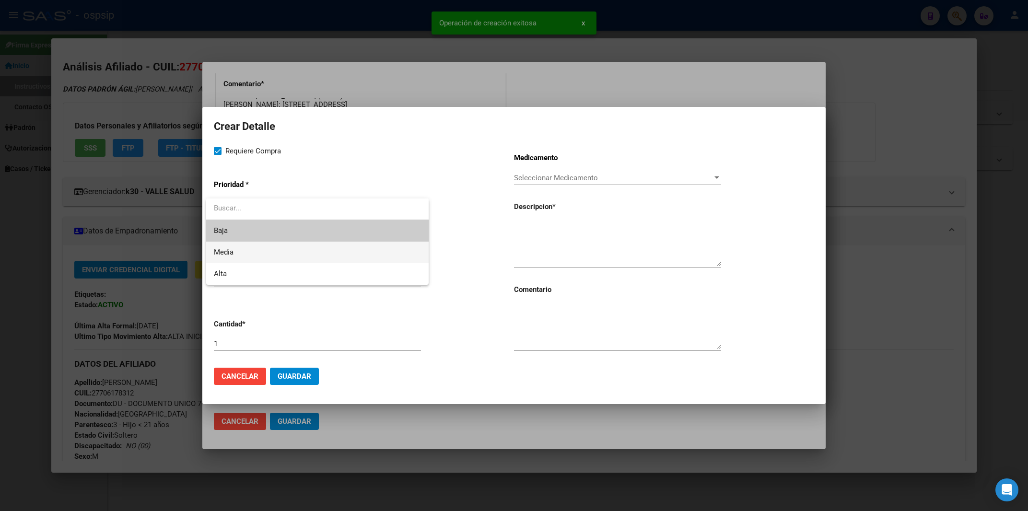
click at [246, 251] on span "Media" at bounding box center [317, 253] width 207 height 22
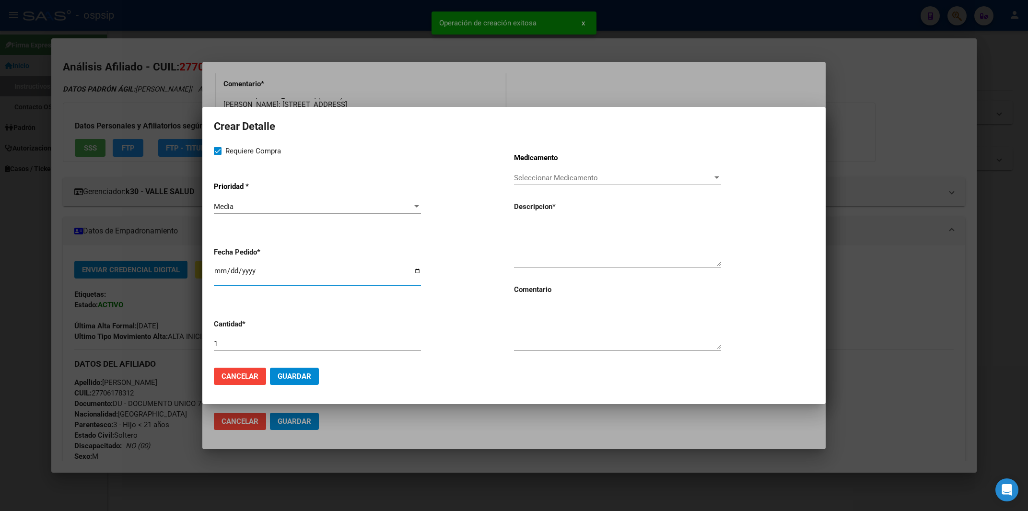
click at [219, 278] on input "[DATE]" at bounding box center [317, 274] width 207 height 15
type input "[DATE]"
click at [219, 345] on input "1" at bounding box center [317, 343] width 207 height 9
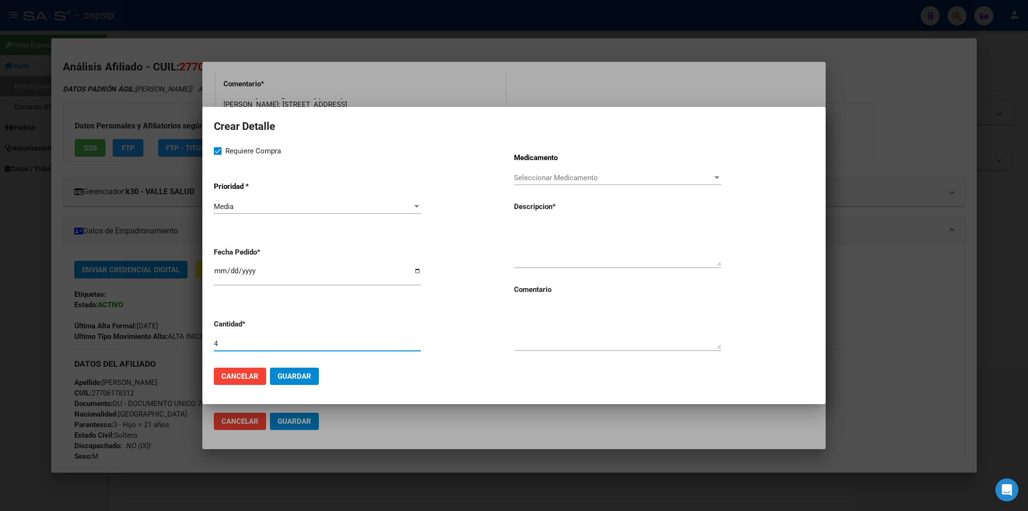
type input "4"
click at [569, 330] on textarea at bounding box center [617, 326] width 207 height 45
type textarea "MISMO TTO"
click at [532, 250] on textarea at bounding box center [617, 243] width 207 height 45
paste textarea "NUTRILON 1 LATA X 800 GS"
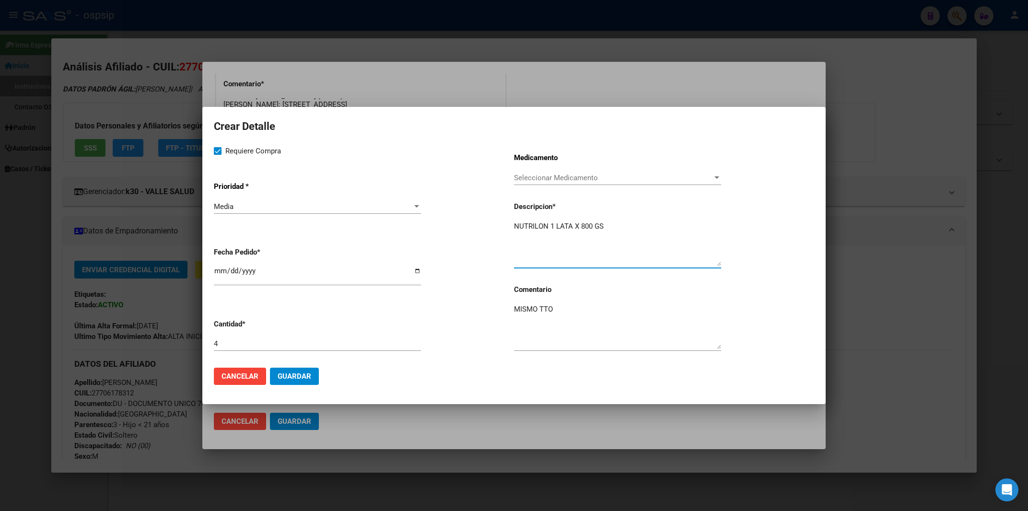
type textarea "NUTRILON 1 LATA X 800 GS"
click at [308, 373] on span "Guardar" at bounding box center [295, 376] width 34 height 9
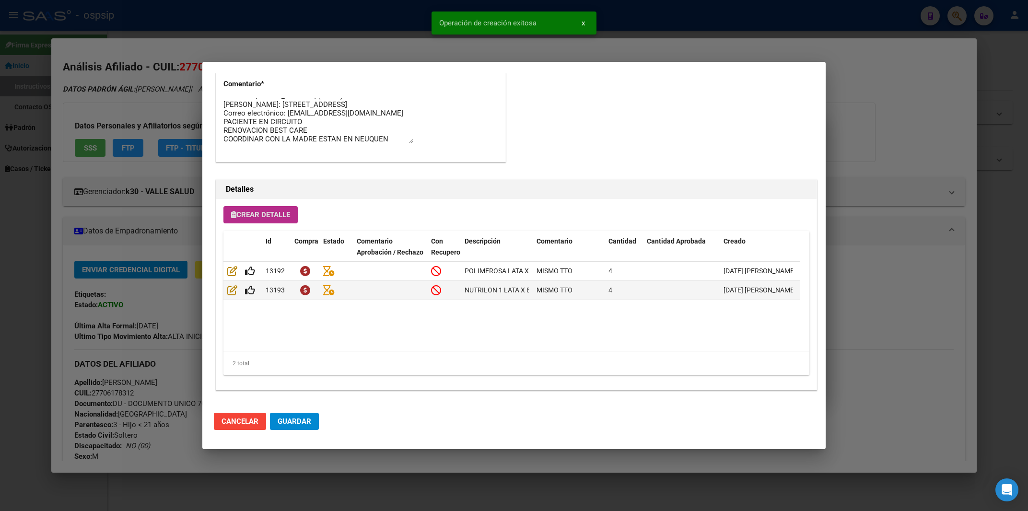
scroll to position [529, 0]
click at [260, 207] on button "Crear Detalle" at bounding box center [260, 214] width 74 height 17
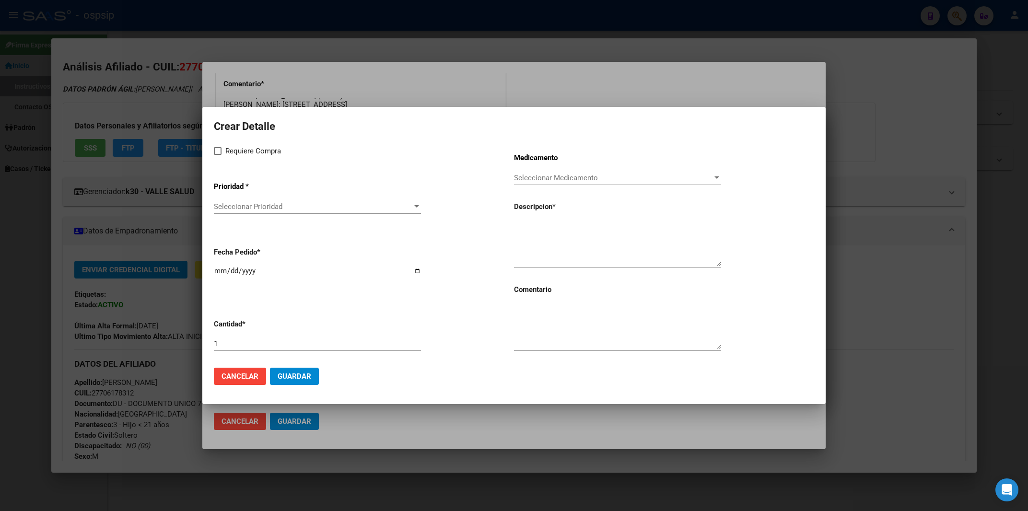
click at [533, 241] on textarea at bounding box center [617, 243] width 207 height 45
paste textarea "UCD ANAMIX INFANT NEUTRO 400 G"
click at [517, 230] on textarea "UCD ANAMIX INFANT NEUTRO 400 G" at bounding box center [617, 243] width 207 height 45
type textarea "UCD ANAMIX INFANT NEUTRO 400 G"
click at [534, 331] on textarea at bounding box center [617, 326] width 207 height 45
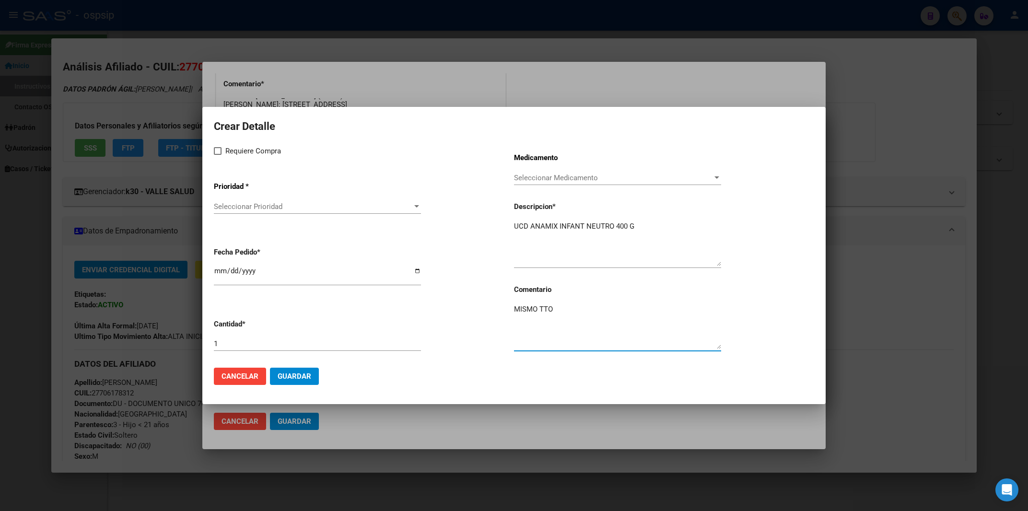
type textarea "MISMO TTO"
click at [234, 341] on input "1" at bounding box center [317, 343] width 207 height 9
type input "4"
click at [217, 277] on input "[DATE]" at bounding box center [317, 274] width 207 height 15
type input "[DATE]"
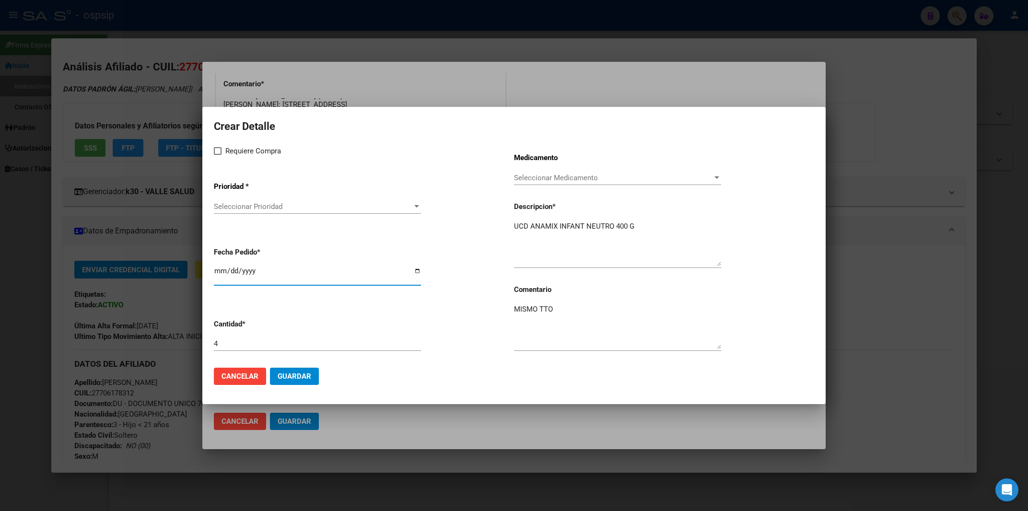
click at [217, 151] on span at bounding box center [218, 151] width 8 height 8
click at [217, 155] on input "Requiere Compra" at bounding box center [217, 155] width 0 height 0
checkbox input "true"
click at [239, 207] on span "Seleccionar Prioridad" at bounding box center [313, 206] width 198 height 9
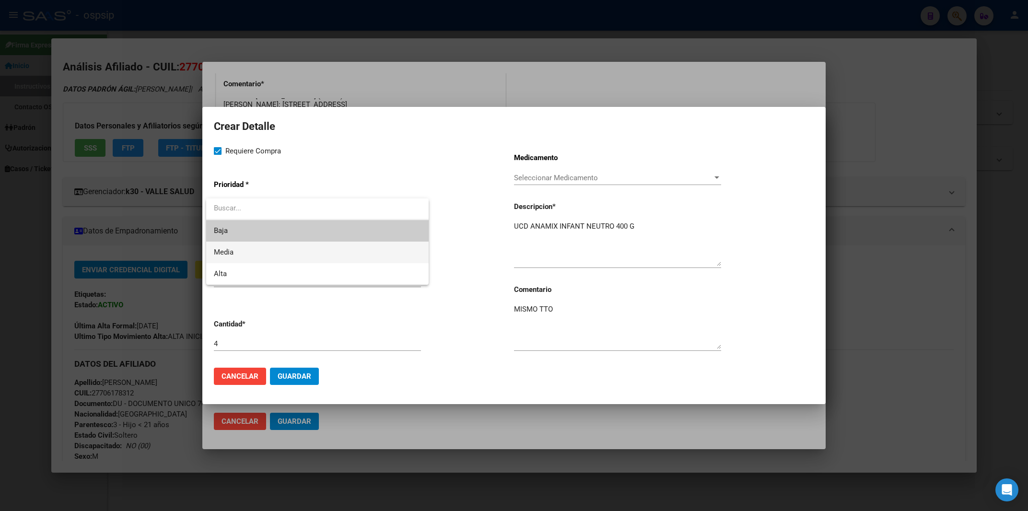
click at [235, 246] on span "Media" at bounding box center [317, 253] width 207 height 22
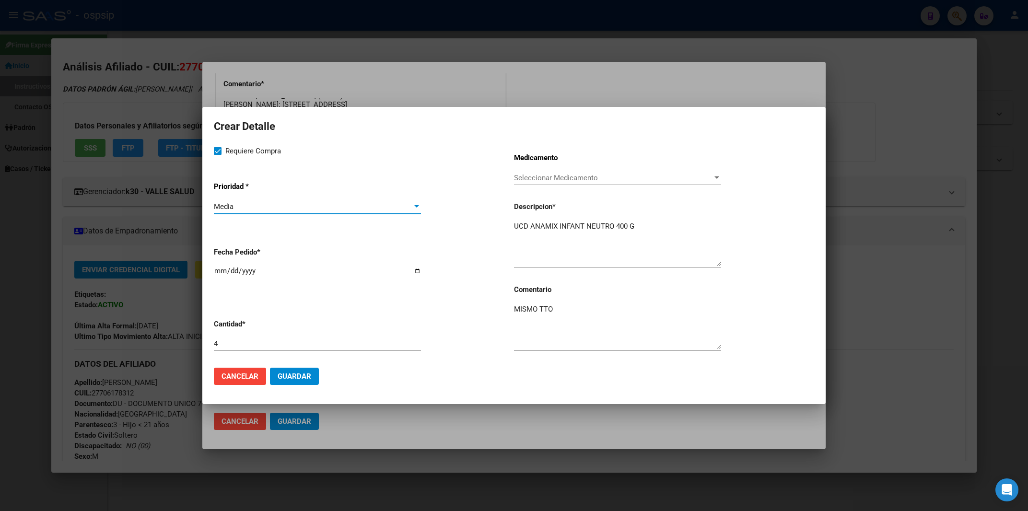
click at [290, 377] on span "Guardar" at bounding box center [295, 376] width 34 height 9
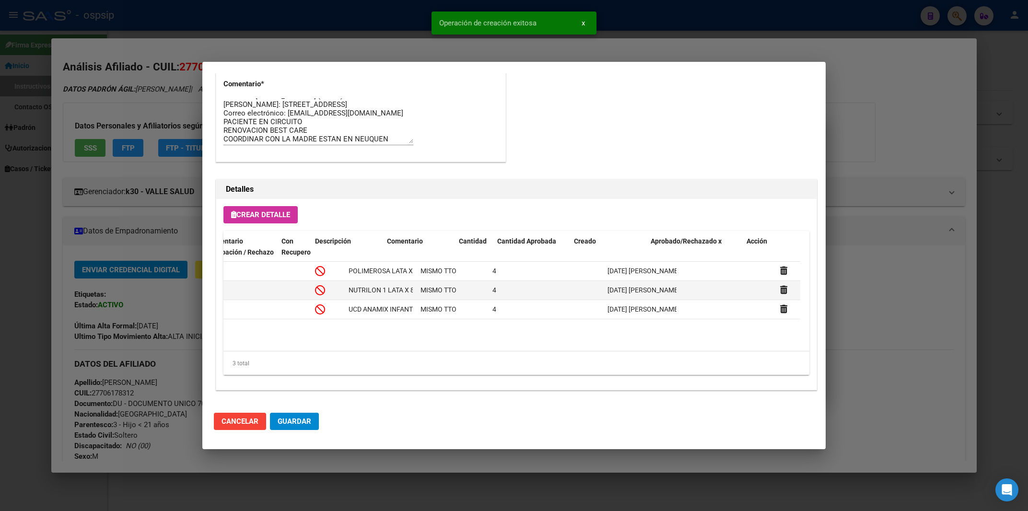
scroll to position [0, 149]
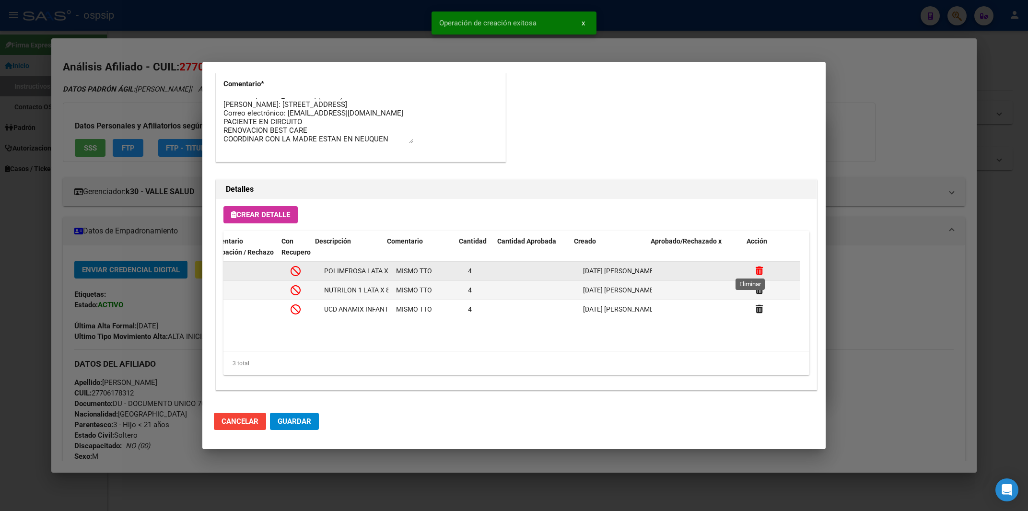
click at [755, 266] on icon at bounding box center [758, 270] width 7 height 9
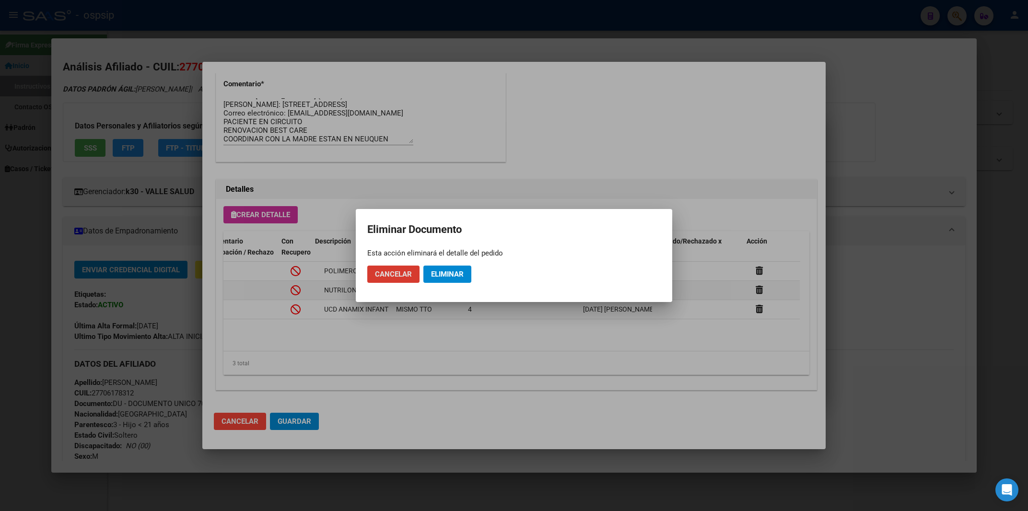
click at [440, 275] on span "Eliminar" at bounding box center [447, 274] width 33 height 9
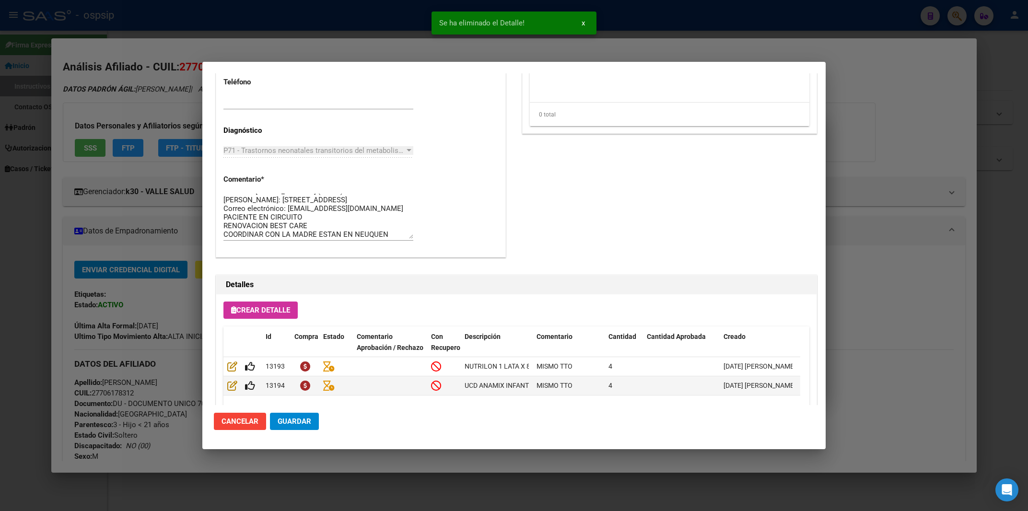
scroll to position [375, 0]
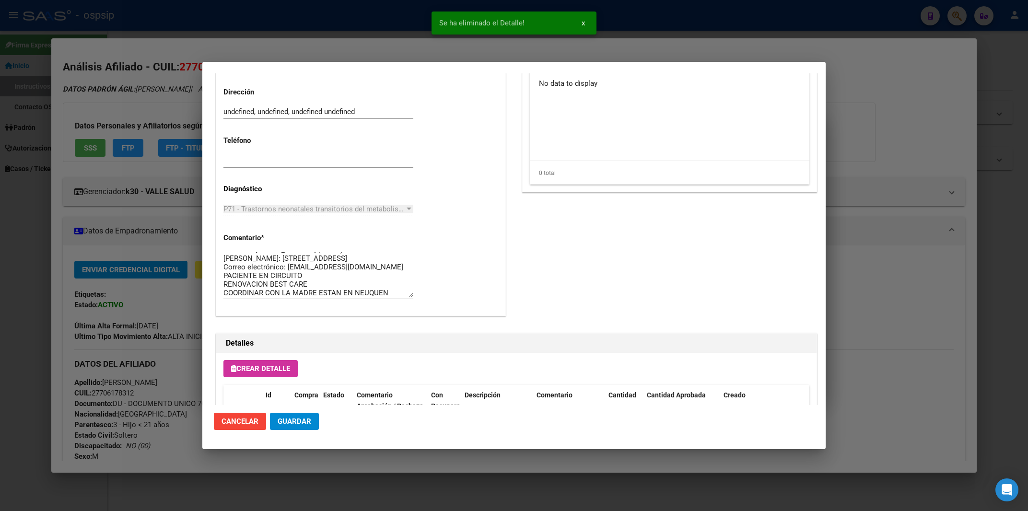
click at [297, 424] on span "Guardar" at bounding box center [295, 421] width 34 height 9
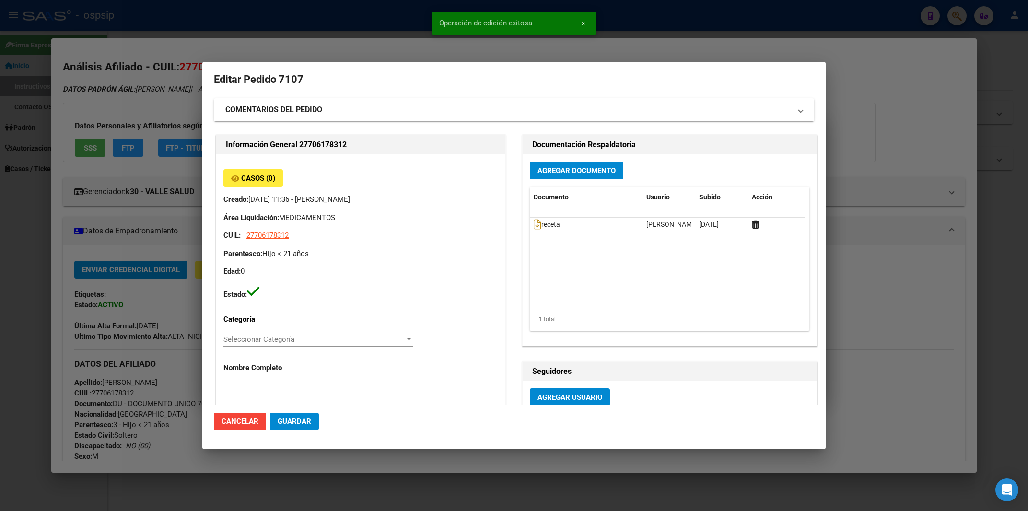
scroll to position [0, 0]
